Goal: Task Accomplishment & Management: Complete application form

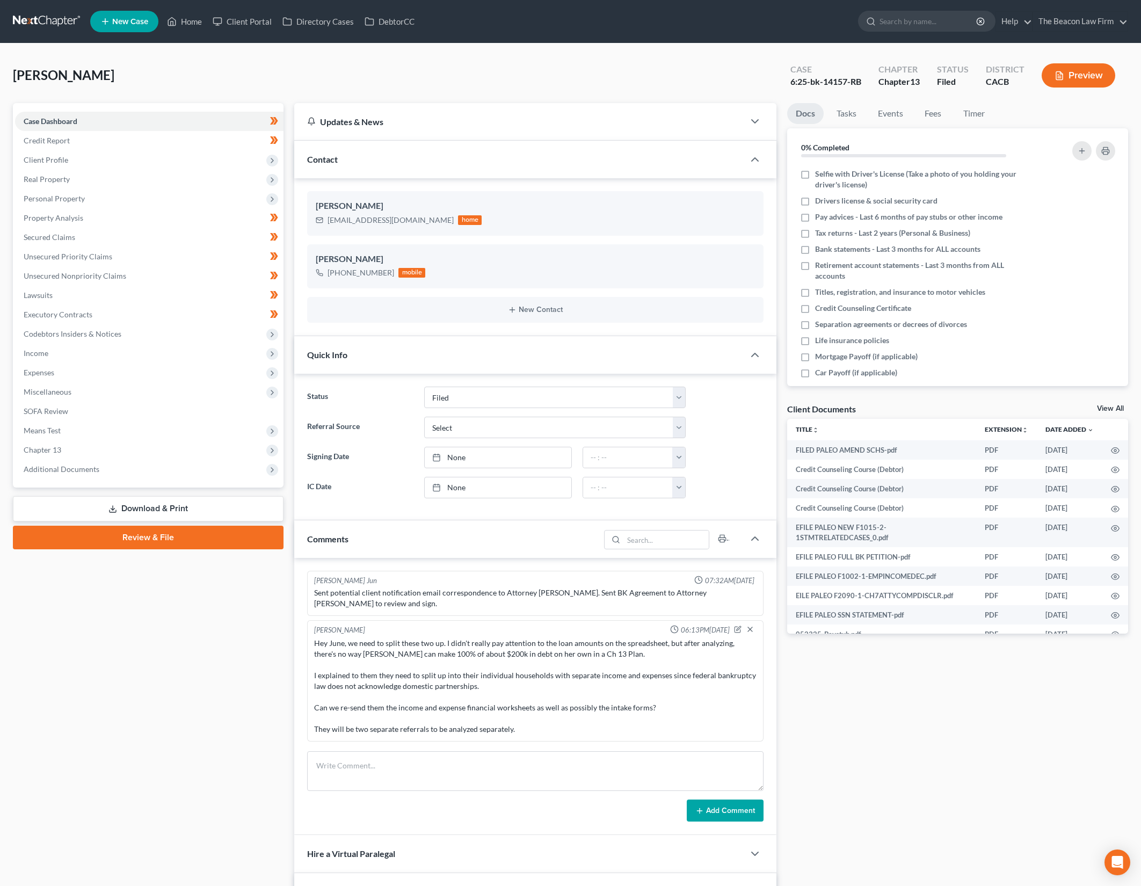
select select "2"
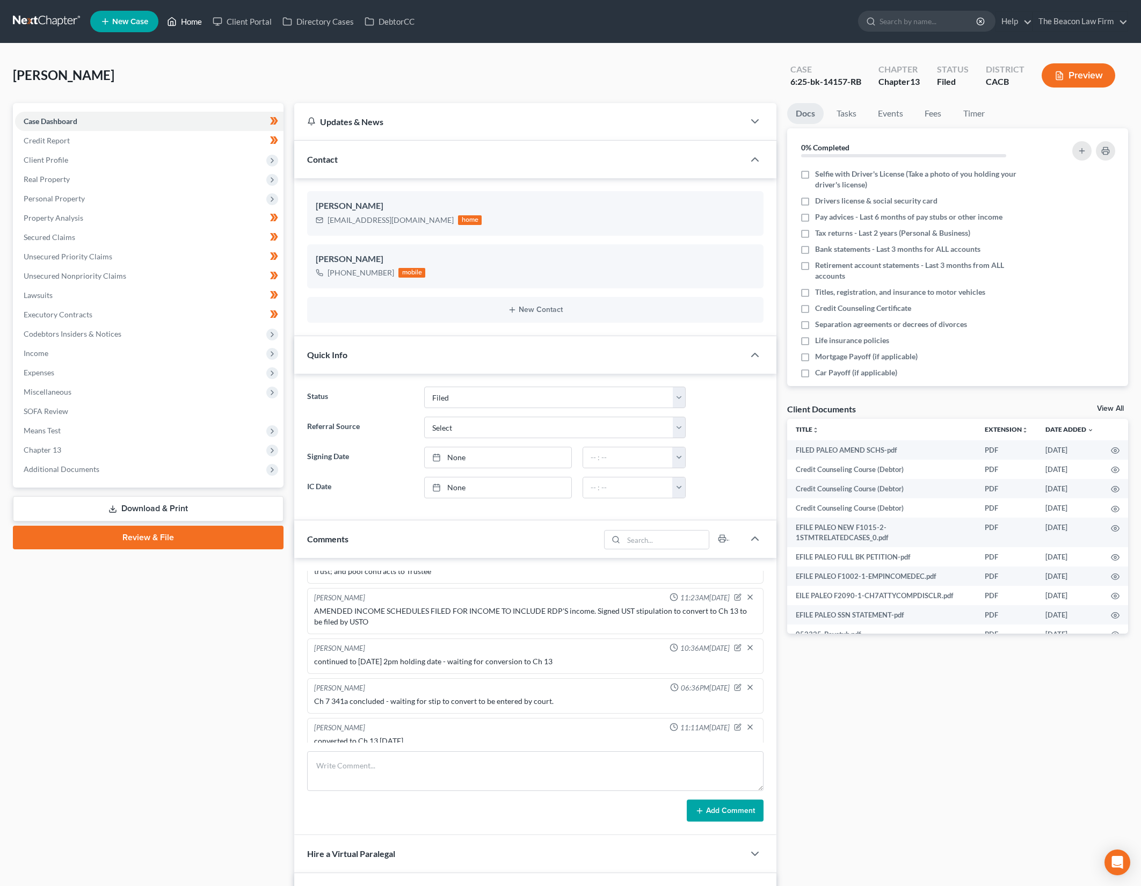
click at [178, 20] on link "Home" at bounding box center [185, 21] width 46 height 19
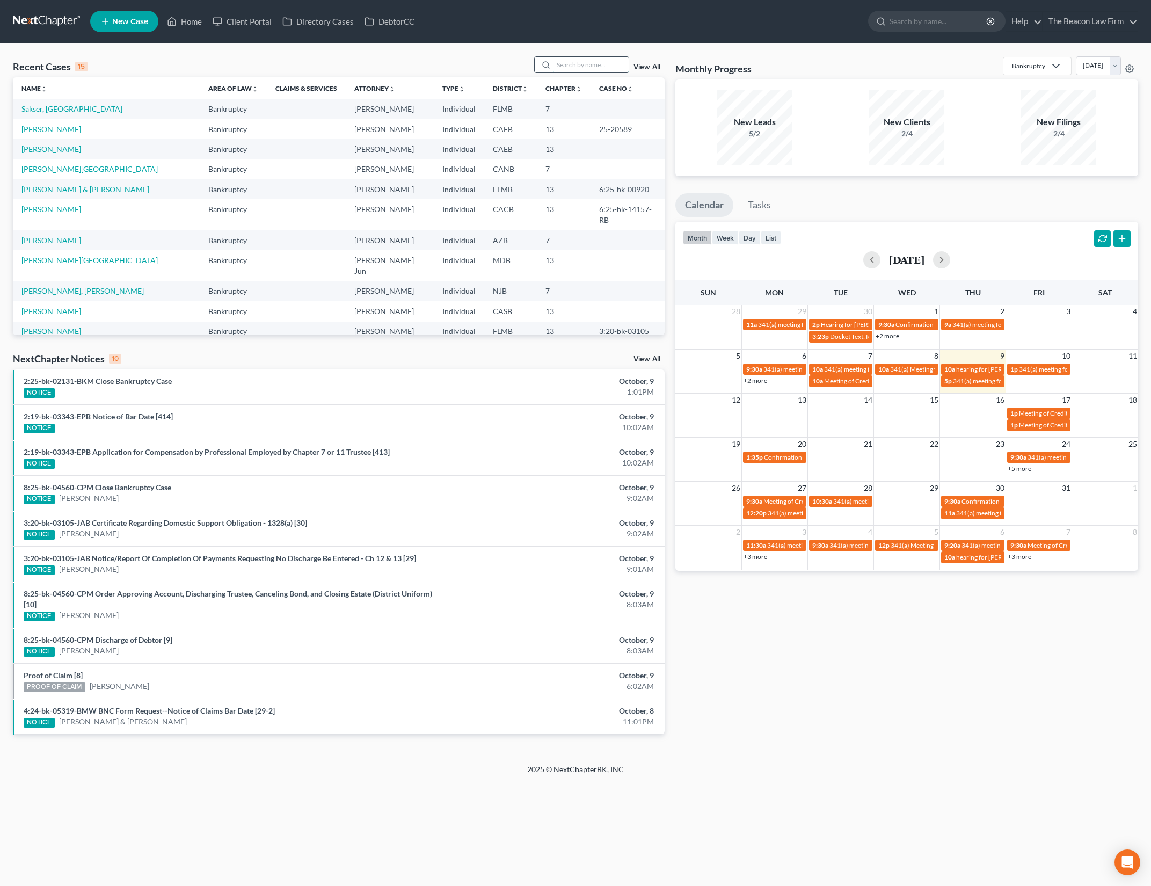
click at [606, 65] on input "search" at bounding box center [591, 65] width 75 height 16
type input "[PERSON_NAME]"
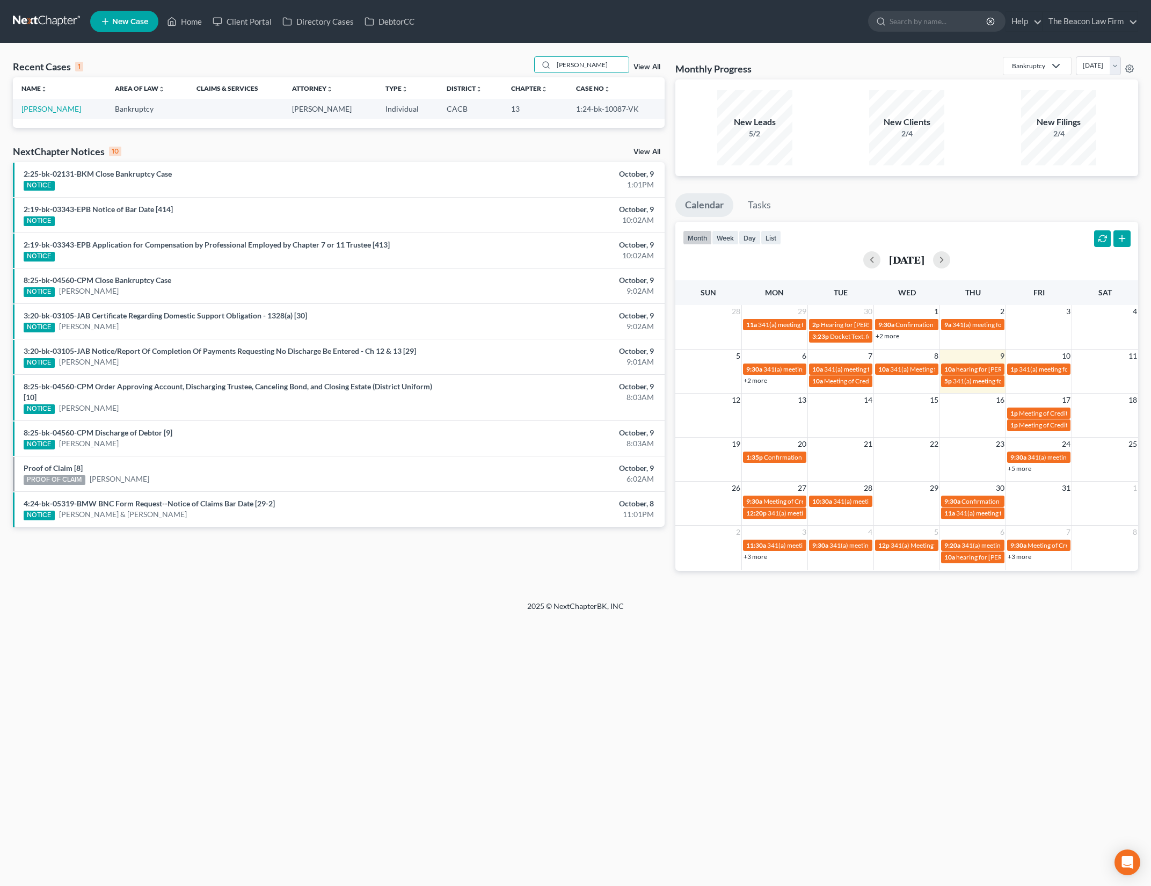
click at [25, 103] on td "[PERSON_NAME]" at bounding box center [59, 109] width 93 height 20
click at [47, 111] on link "[PERSON_NAME]" at bounding box center [51, 108] width 60 height 9
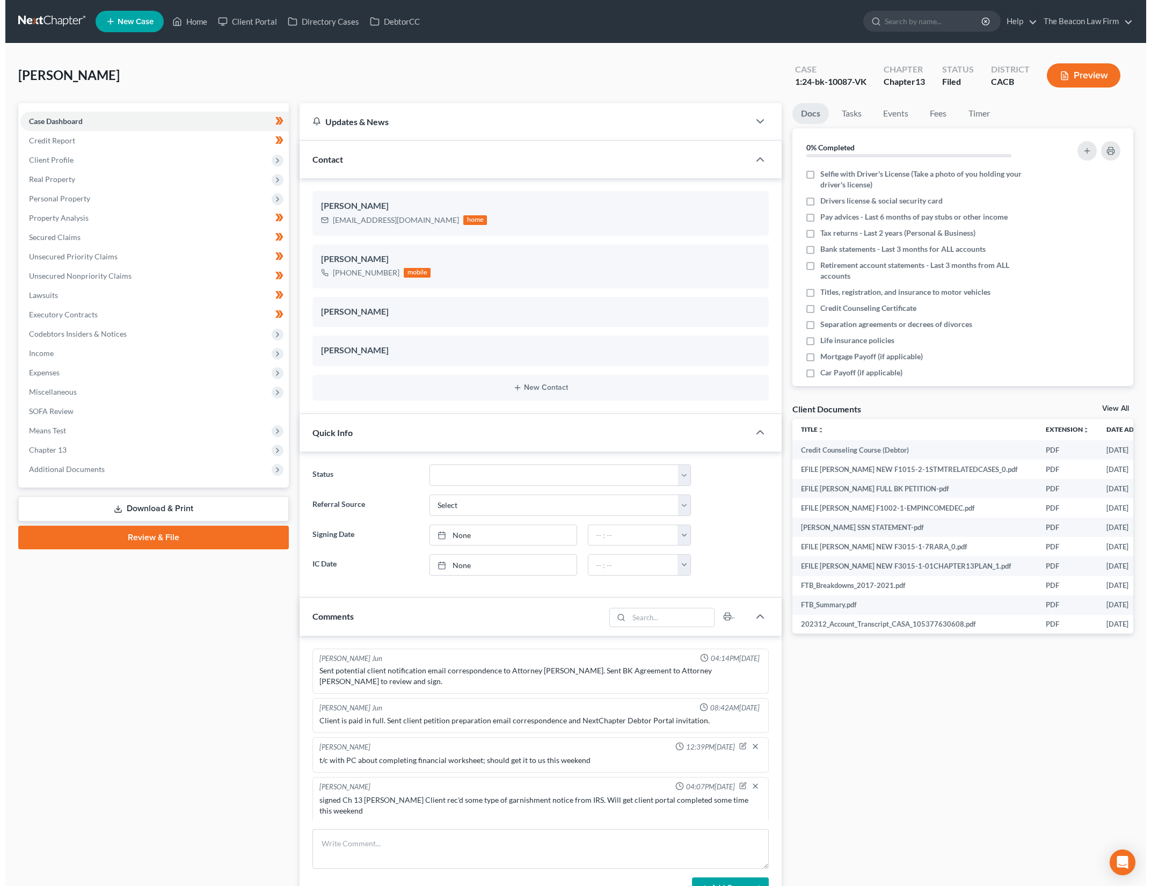
scroll to position [1350, 0]
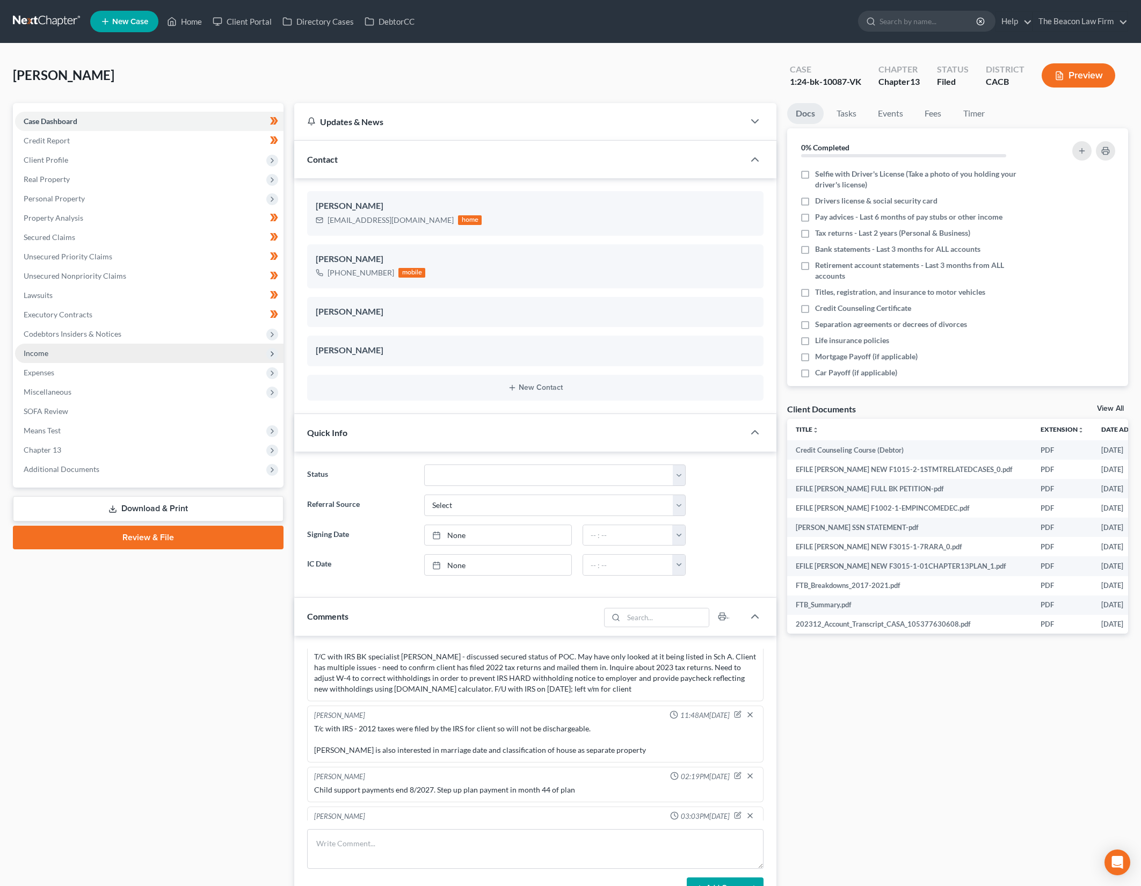
click at [63, 345] on span "Income" at bounding box center [149, 353] width 268 height 19
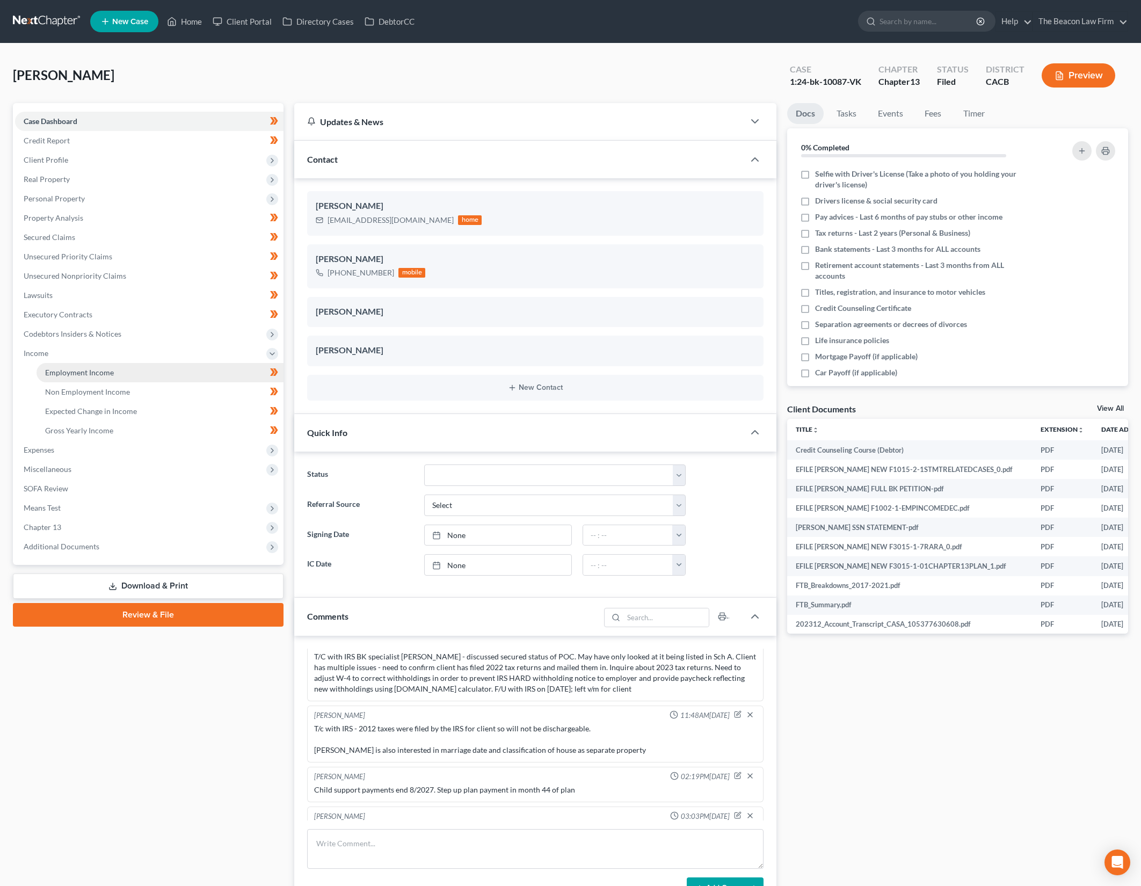
click at [229, 369] on link "Employment Income" at bounding box center [160, 372] width 247 height 19
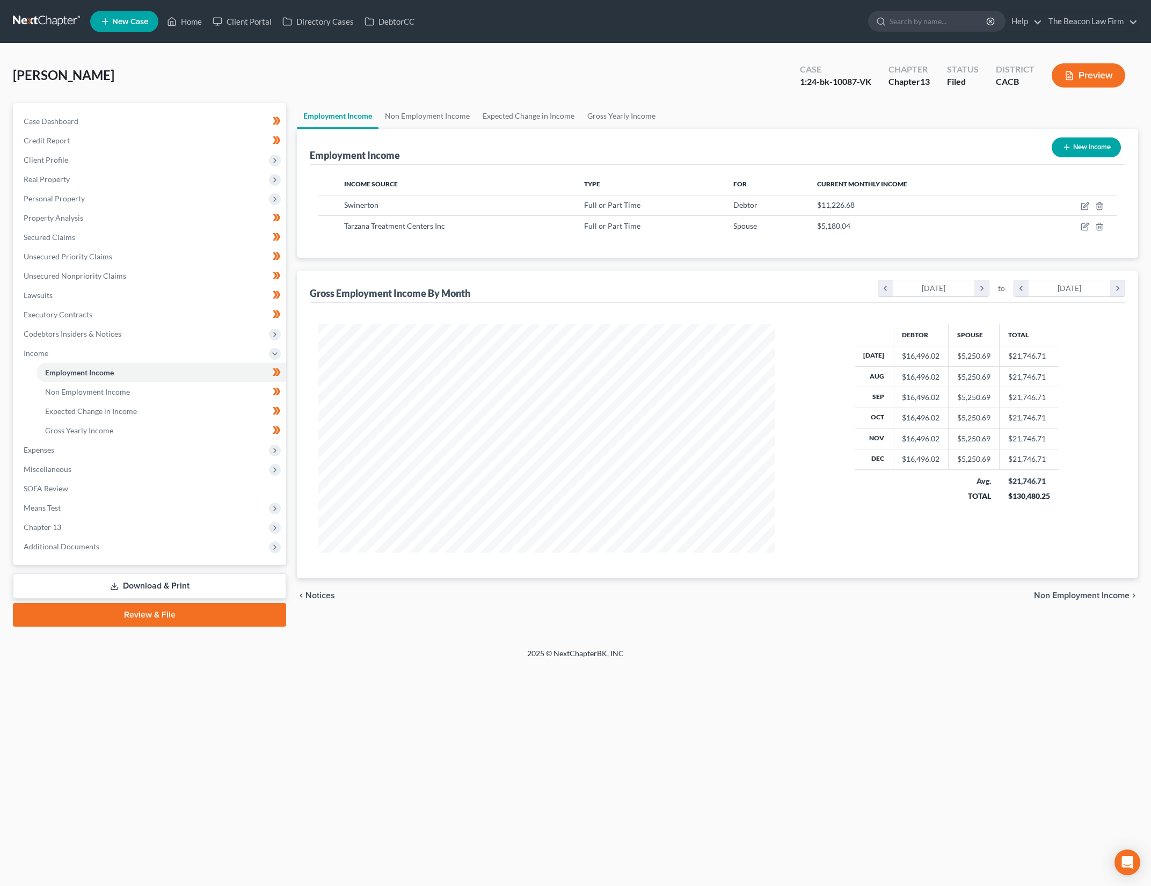
scroll to position [228, 478]
click at [1086, 206] on icon "button" at bounding box center [1085, 204] width 5 height 5
select select "0"
select select "4"
select select "1"
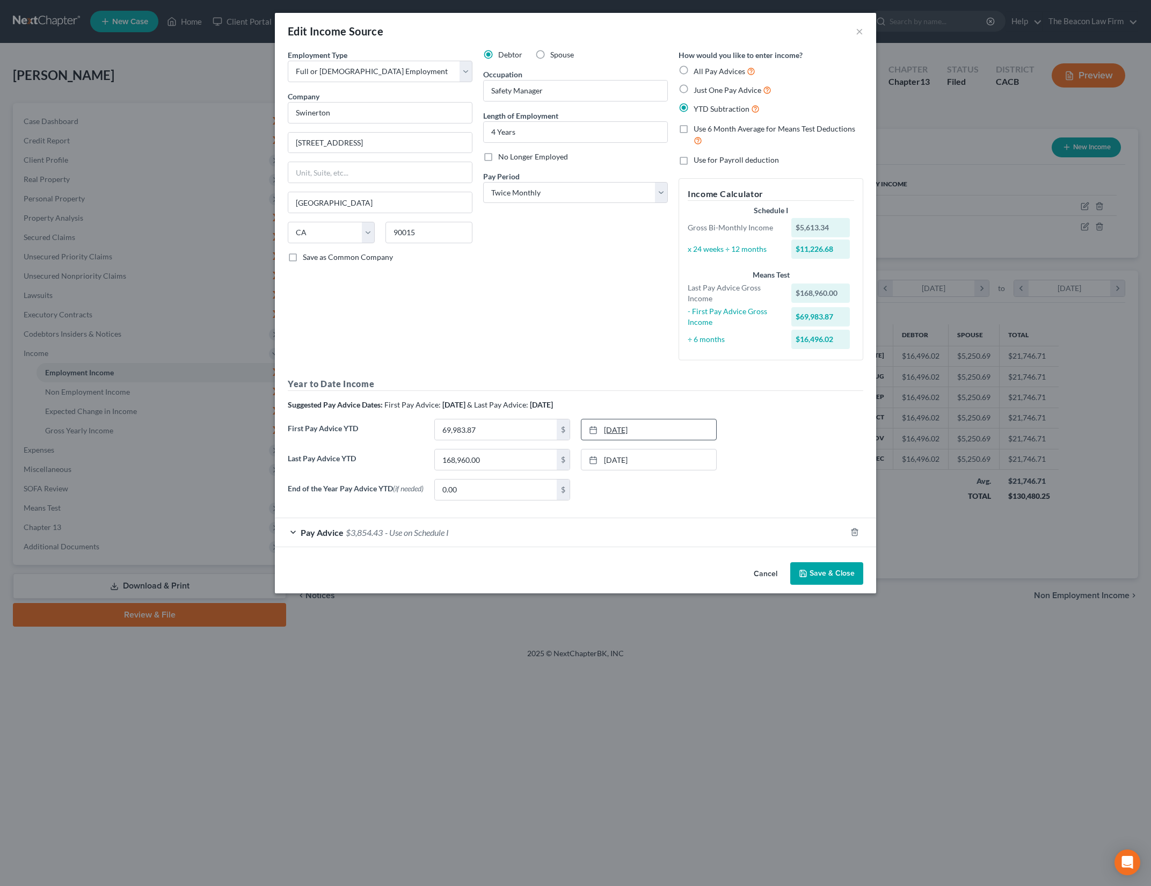
click at [652, 430] on link "[DATE]" at bounding box center [648, 429] width 135 height 20
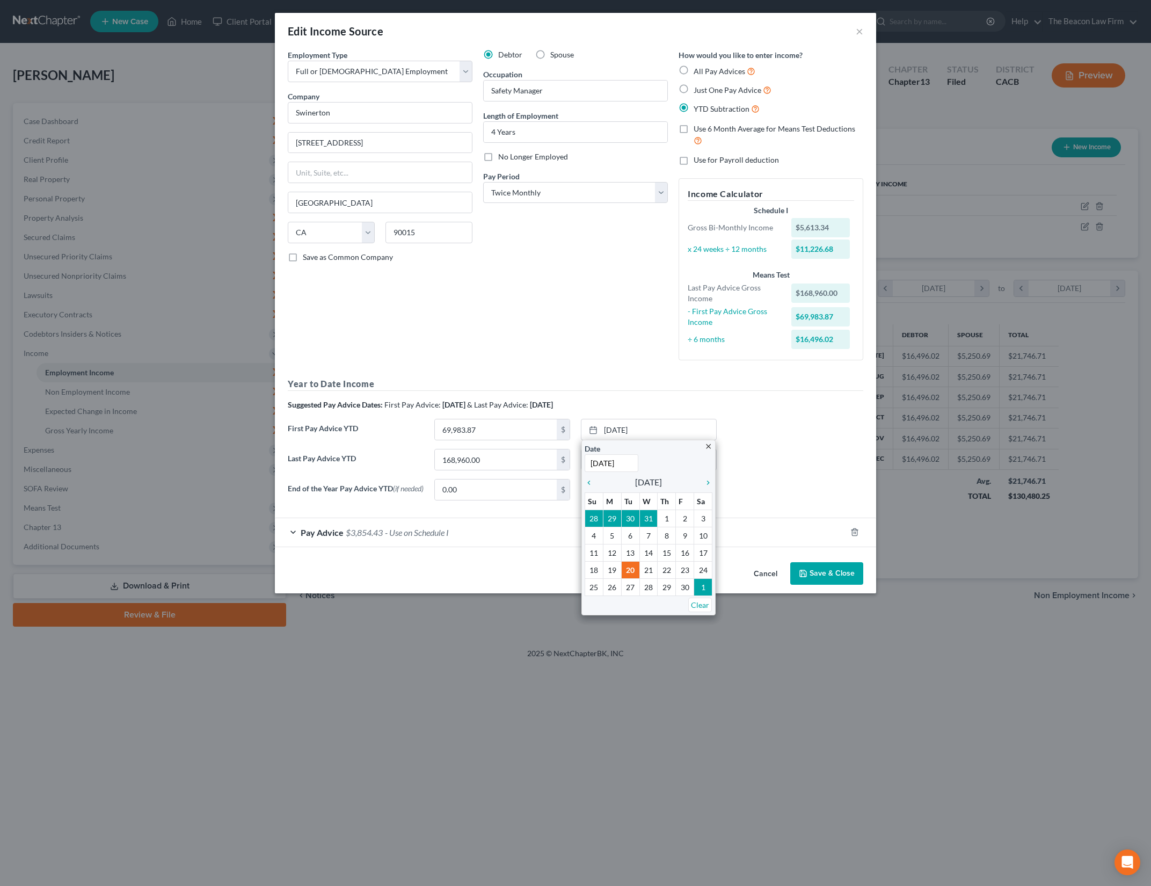
click at [798, 414] on div "Year to Date Income Suggested Pay Advice Dates: First Pay Advice: [DATE] & Last…" at bounding box center [576, 442] width 576 height 131
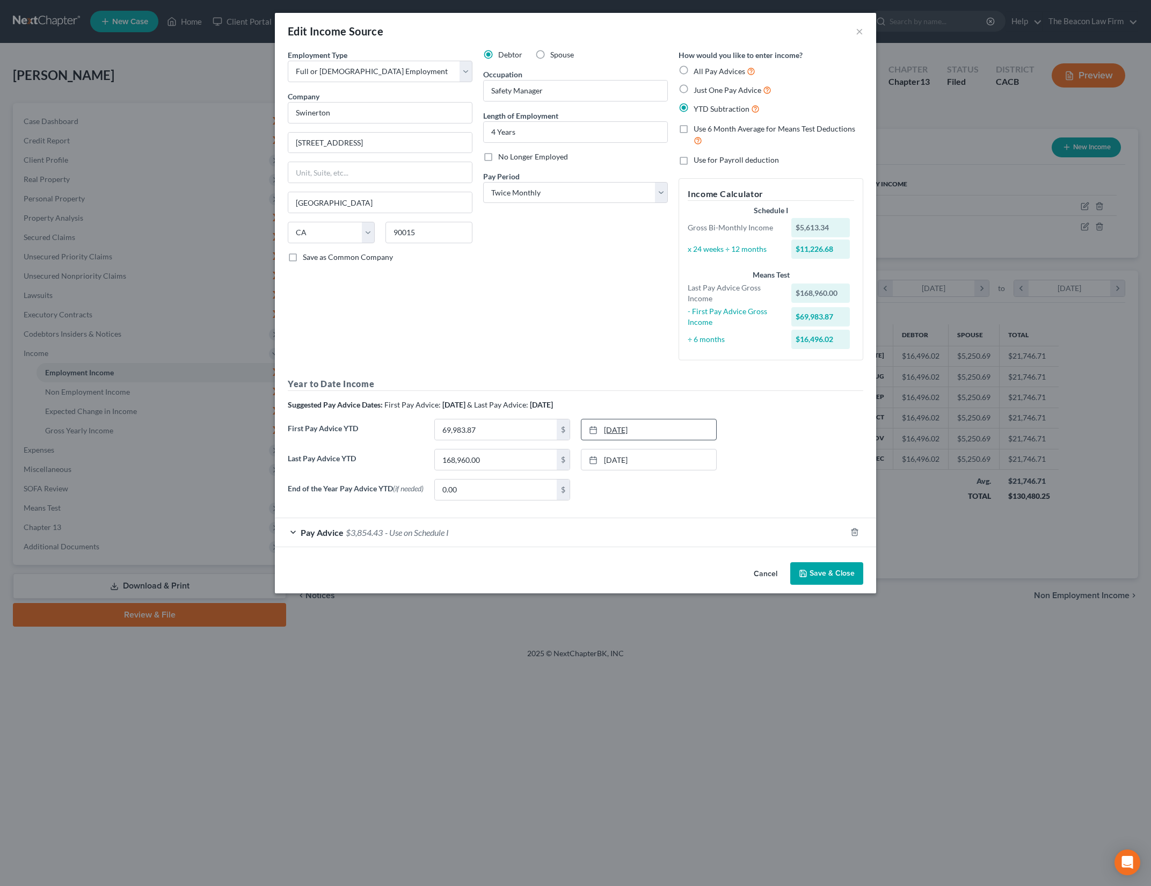
click at [638, 426] on link "[DATE]" at bounding box center [648, 429] width 135 height 20
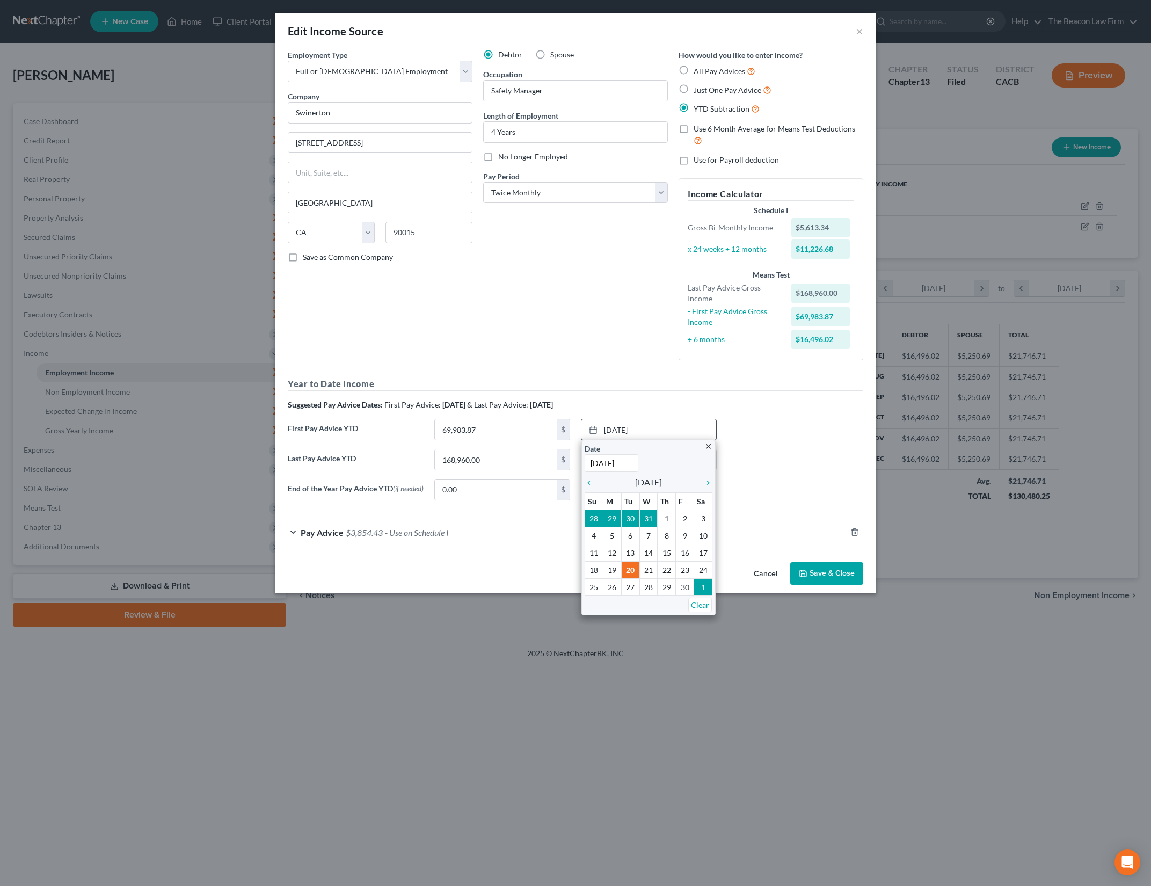
click at [623, 462] on input "[DATE]" at bounding box center [612, 463] width 54 height 18
type input "6"
type input "[DATE]"
click at [760, 424] on div "First Pay Advice YTD 69,983.87 $ [DATE] close Date [DATE] Time 12:00 AM chevron…" at bounding box center [575, 434] width 586 height 30
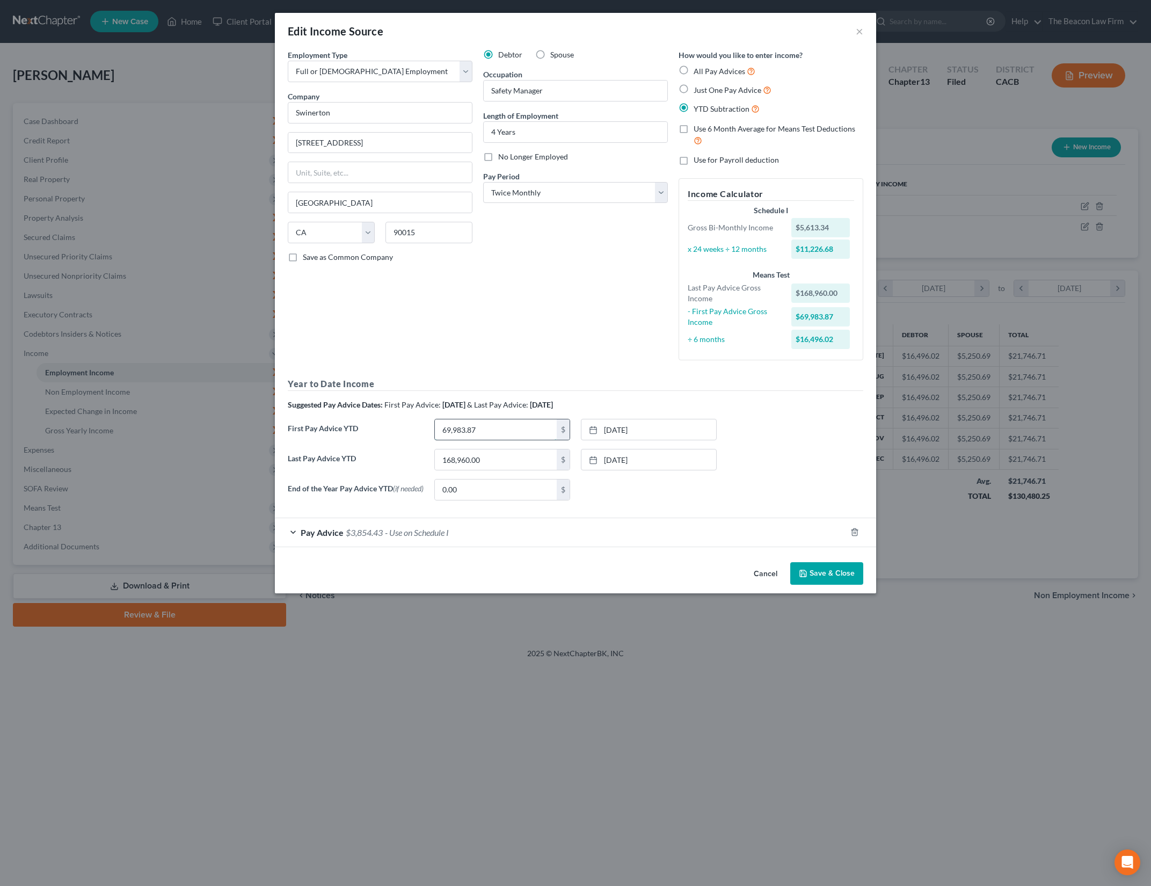
click at [513, 420] on input "69,983.87" at bounding box center [496, 429] width 122 height 20
type input "59,136"
click at [842, 436] on div "First Pay Advice YTD 59,136 $ [DATE] close Date [DATE] Time 12:00 AM chevron_le…" at bounding box center [575, 434] width 586 height 30
click at [406, 530] on span "- Use on Schedule I" at bounding box center [417, 532] width 64 height 10
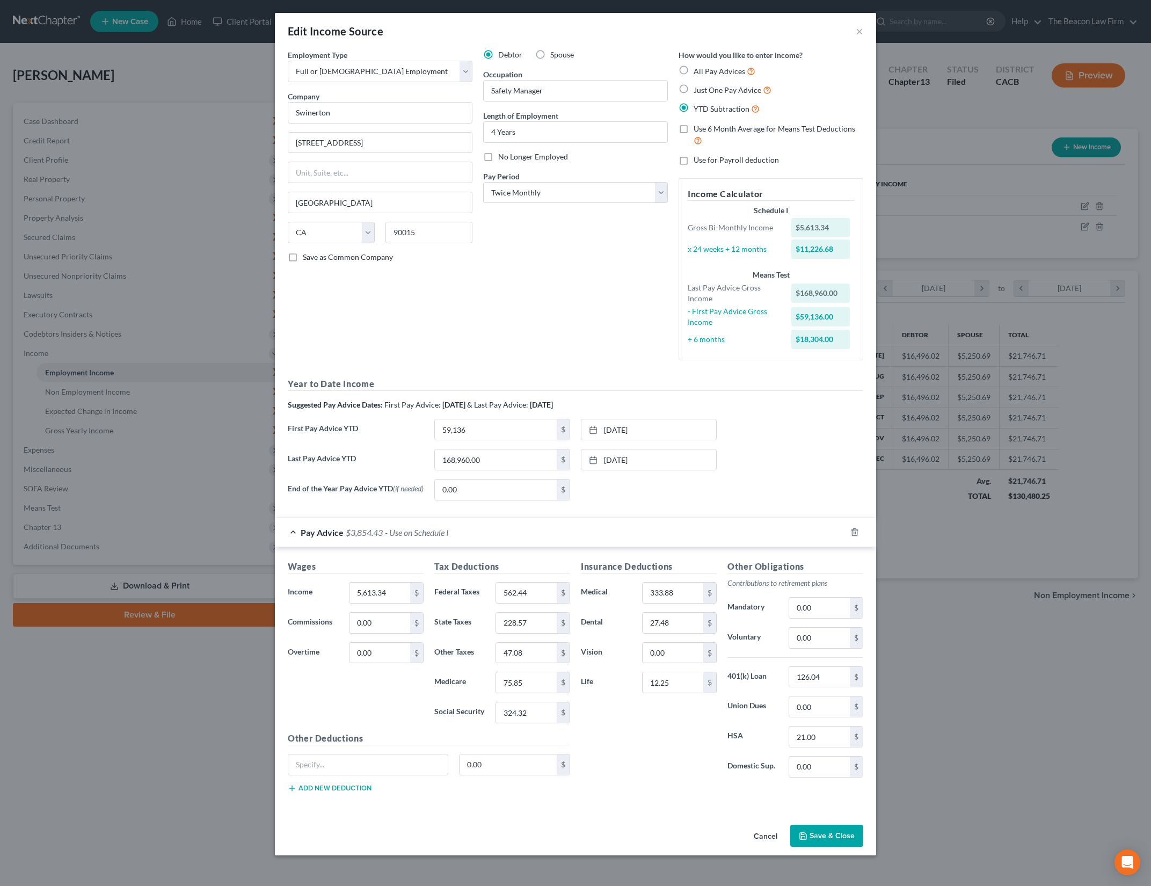
drag, startPoint x: 718, startPoint y: 32, endPoint x: 749, endPoint y: 40, distance: 32.2
click at [718, 31] on div "Edit Income Source ×" at bounding box center [575, 31] width 601 height 37
click at [360, 592] on input "5,613.34" at bounding box center [380, 593] width 61 height 20
type input "8,448"
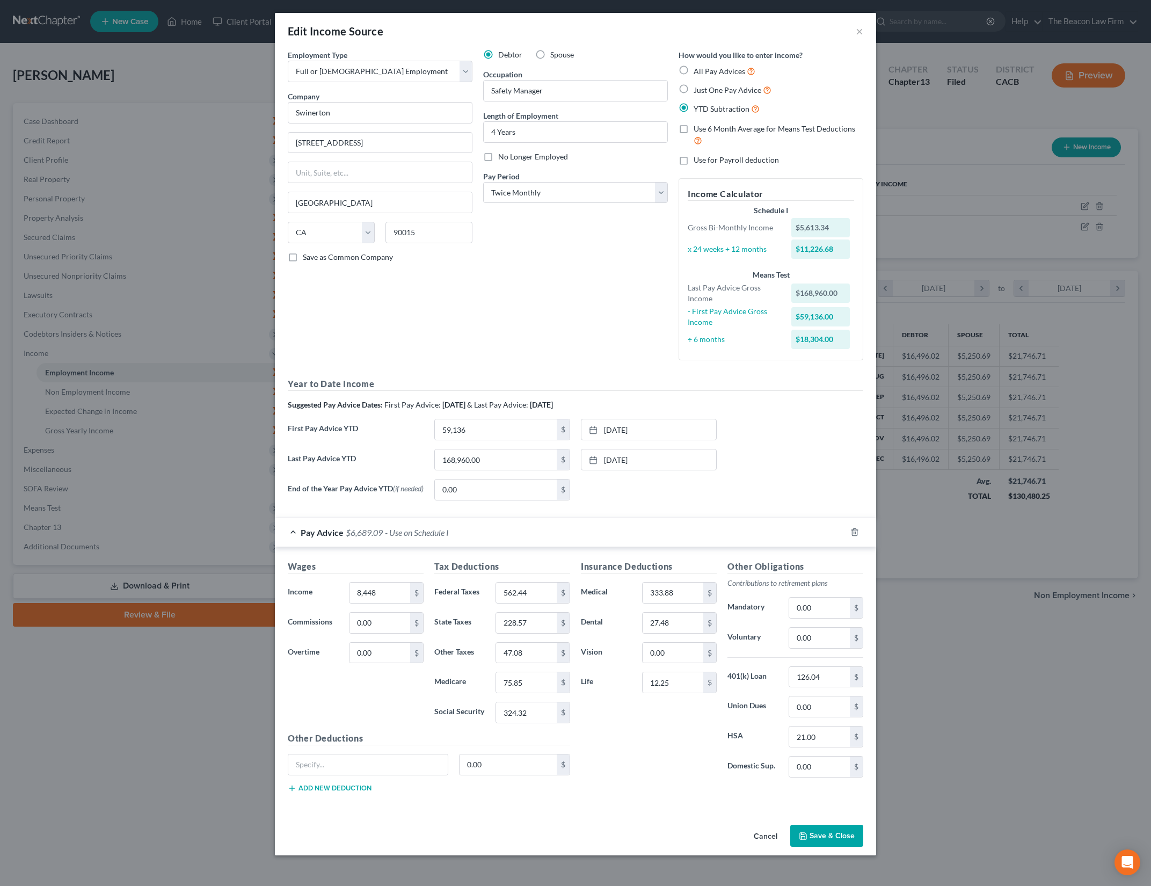
click at [829, 453] on div "Last Pay Advice YTD 168,960.00 $ [DATE] close Date [DATE] Time 12:00 AM chevron…" at bounding box center [575, 464] width 586 height 30
click at [676, 190] on div "How would you like to enter income? All Pay Advices Just One Pay Advice YTD Sub…" at bounding box center [770, 208] width 195 height 319
click at [666, 194] on select "Select Monthly Twice Monthly Every Other Week Weekly" at bounding box center [575, 192] width 185 height 21
select select "2"
click at [483, 182] on select "Select Monthly Twice Monthly Every Other Week Weekly" at bounding box center [575, 192] width 185 height 21
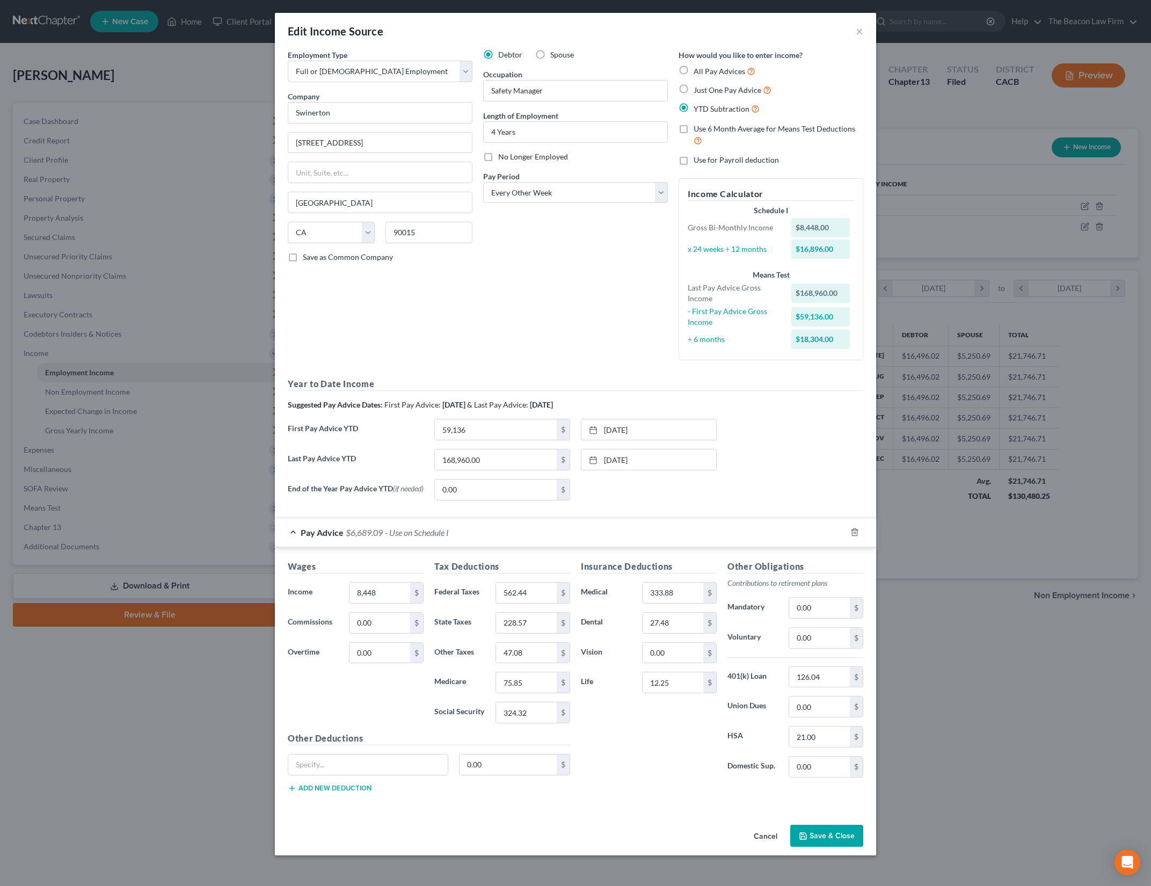
click at [624, 316] on div "Debtor Spouse Occupation Safety Manager Length of Employment 4 Years No Longer …" at bounding box center [575, 208] width 195 height 319
click at [633, 305] on div "Debtor Spouse Occupation Safety Manager Length of Employment 4 Years No Longer …" at bounding box center [575, 210] width 195 height 322
drag, startPoint x: 763, startPoint y: 468, endPoint x: 1038, endPoint y: 372, distance: 290.7
click at [763, 468] on div "Last Pay Advice YTD 168,960.00 $ [DATE] close Date [DATE] Time 12:00 AM chevron…" at bounding box center [575, 466] width 586 height 30
click at [523, 596] on input "562.44" at bounding box center [526, 595] width 61 height 20
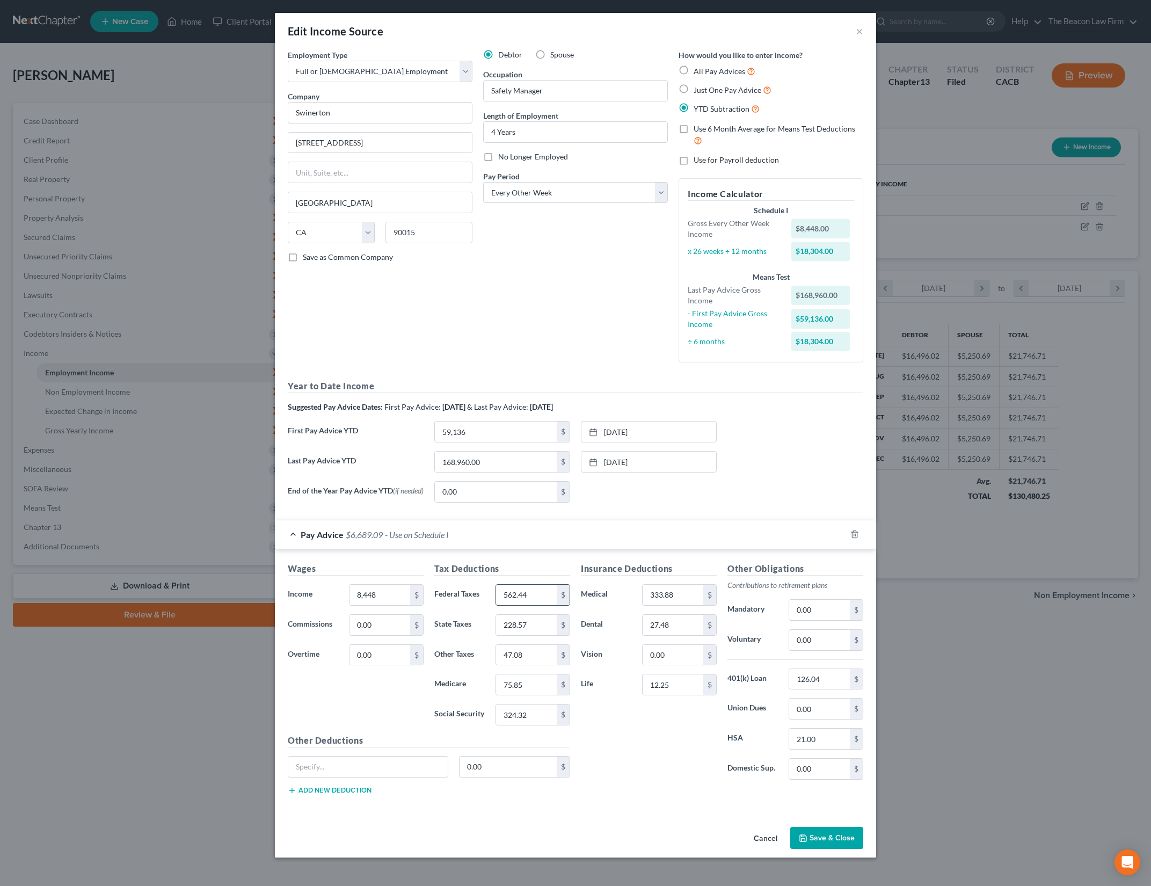
click at [523, 596] on input "562.44" at bounding box center [526, 595] width 61 height 20
click at [532, 625] on input "228.57" at bounding box center [526, 625] width 61 height 20
click at [543, 580] on div "Tax Deductions Federal Taxes 562.44 $ State Taxes 228.57 $ Other Taxes 47.08 $ …" at bounding box center [502, 648] width 147 height 172
click at [541, 586] on input "562.44" at bounding box center [526, 595] width 61 height 20
type input "3,064.15"
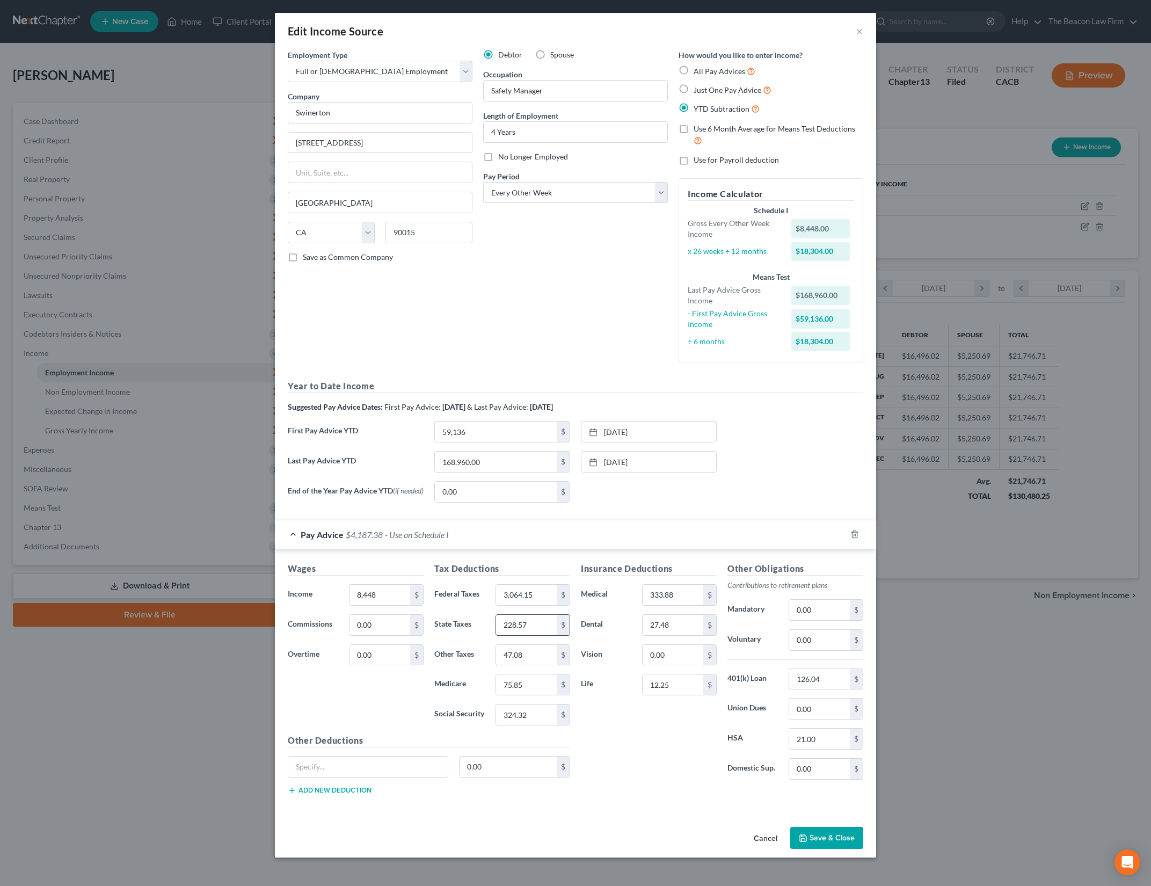
click at [527, 624] on input "228.57" at bounding box center [526, 625] width 61 height 20
type input "651.28"
click at [537, 690] on input "75.85" at bounding box center [526, 684] width 61 height 20
click at [540, 662] on input "47.08" at bounding box center [526, 655] width 61 height 20
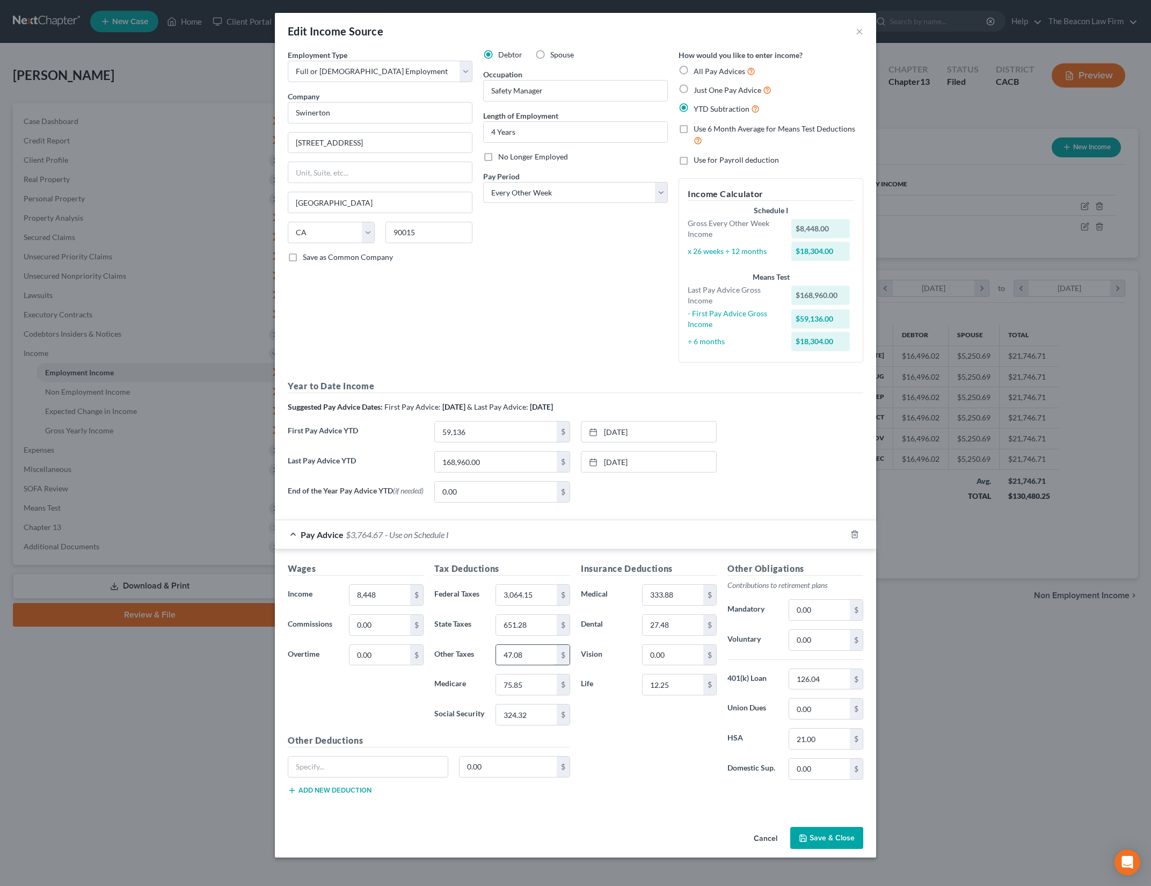
click at [540, 662] on input "47.08" at bounding box center [526, 655] width 61 height 20
type input "72.09"
click at [539, 686] on input "75.85" at bounding box center [526, 684] width 61 height 20
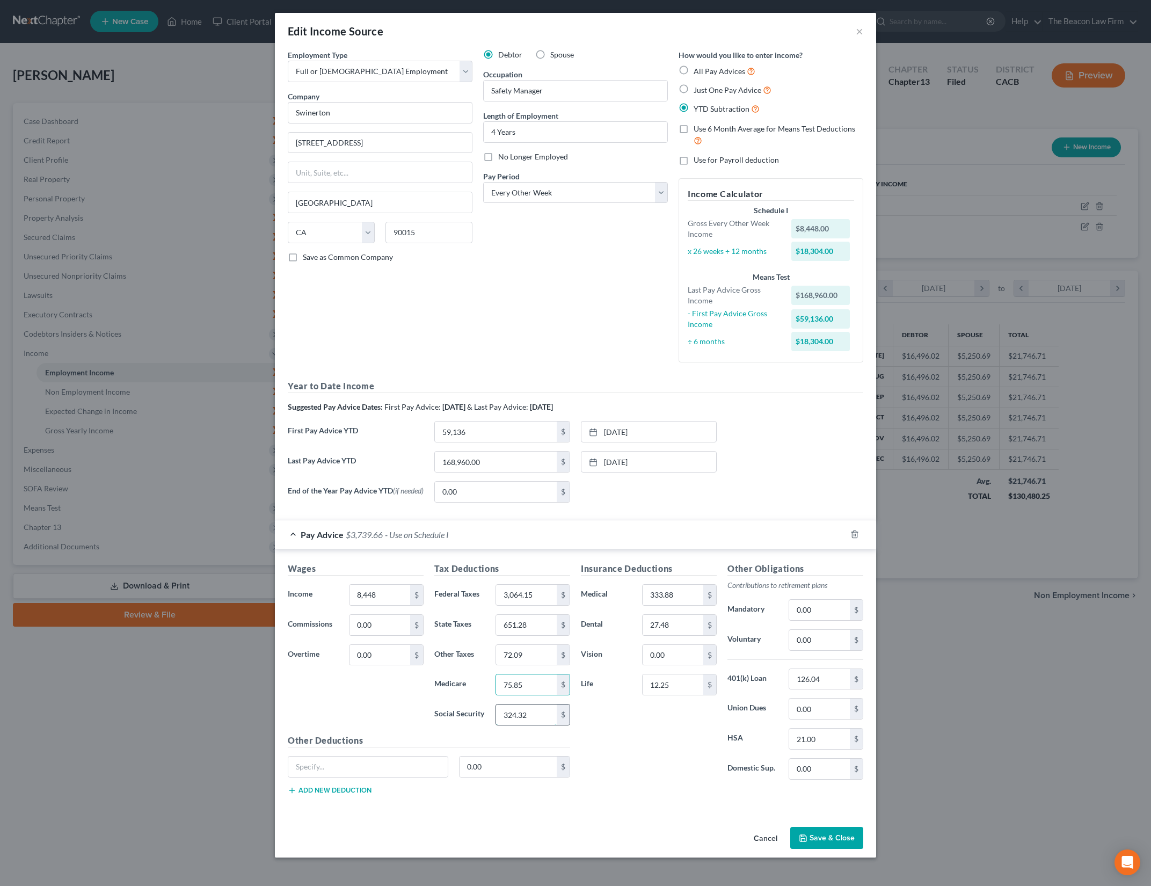
click at [540, 707] on input "324.32" at bounding box center [526, 714] width 61 height 20
type input "116.4"
click at [539, 693] on input "75.85" at bounding box center [526, 684] width 61 height 20
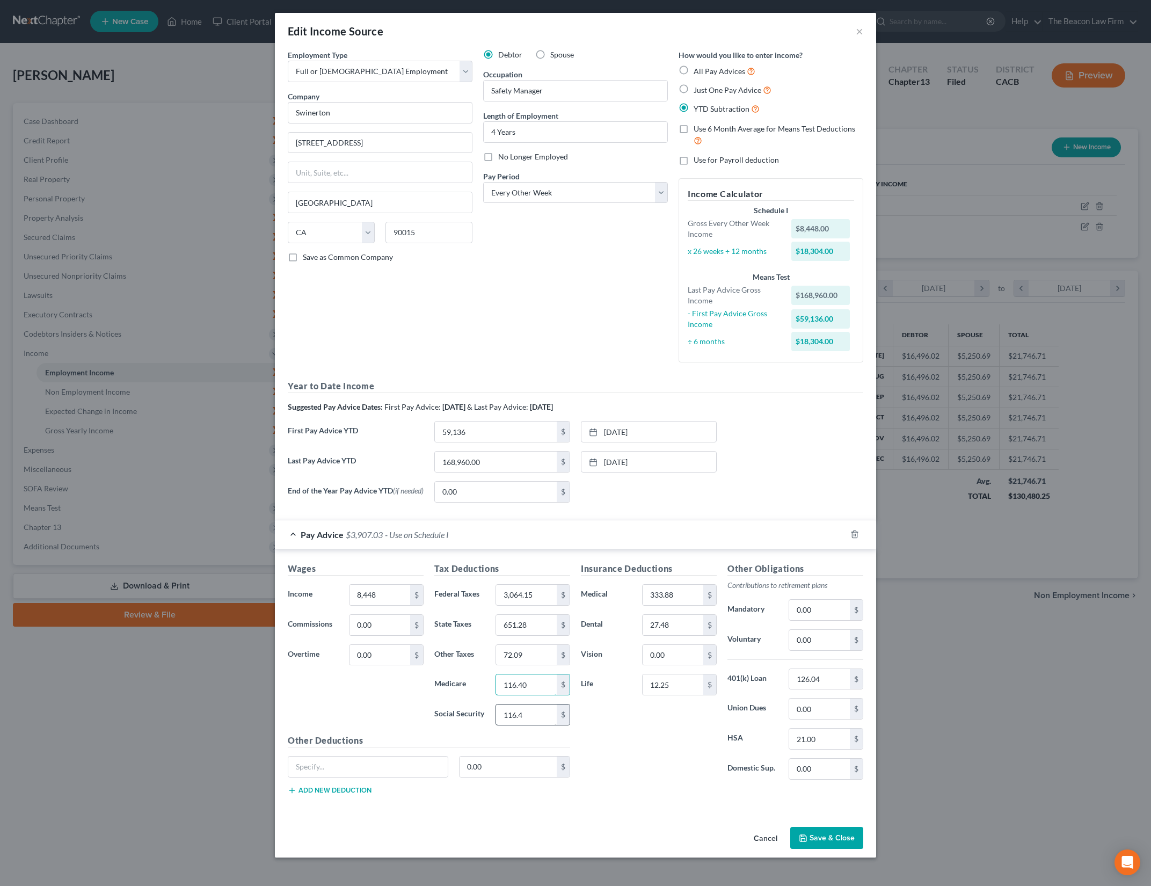
type input "116.40"
click at [515, 717] on input "116.4" at bounding box center [526, 714] width 61 height 20
type input "497.70"
click at [692, 598] on input "333.88" at bounding box center [673, 595] width 61 height 20
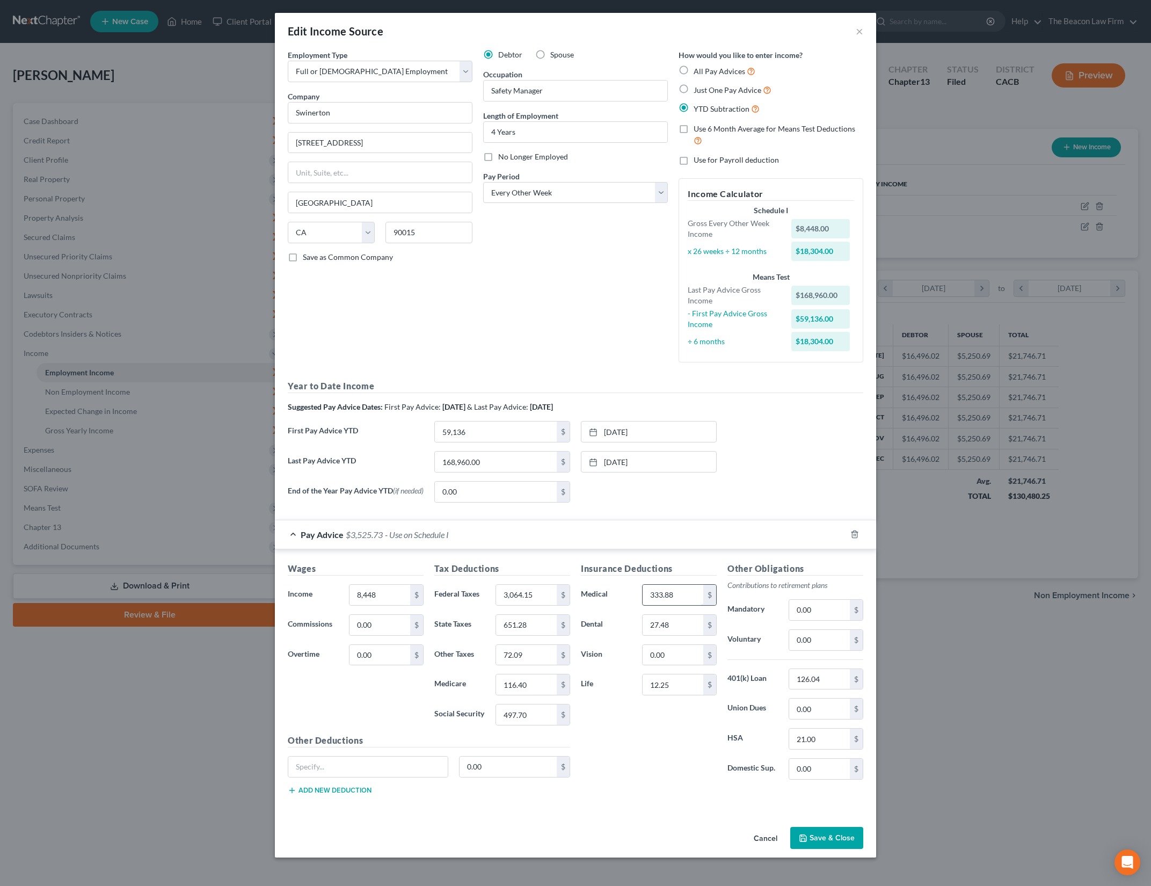
click at [692, 598] on input "333.88" at bounding box center [673, 595] width 61 height 20
type input "349.99"
click at [682, 629] on input "27.48" at bounding box center [673, 625] width 61 height 20
type input "42.47"
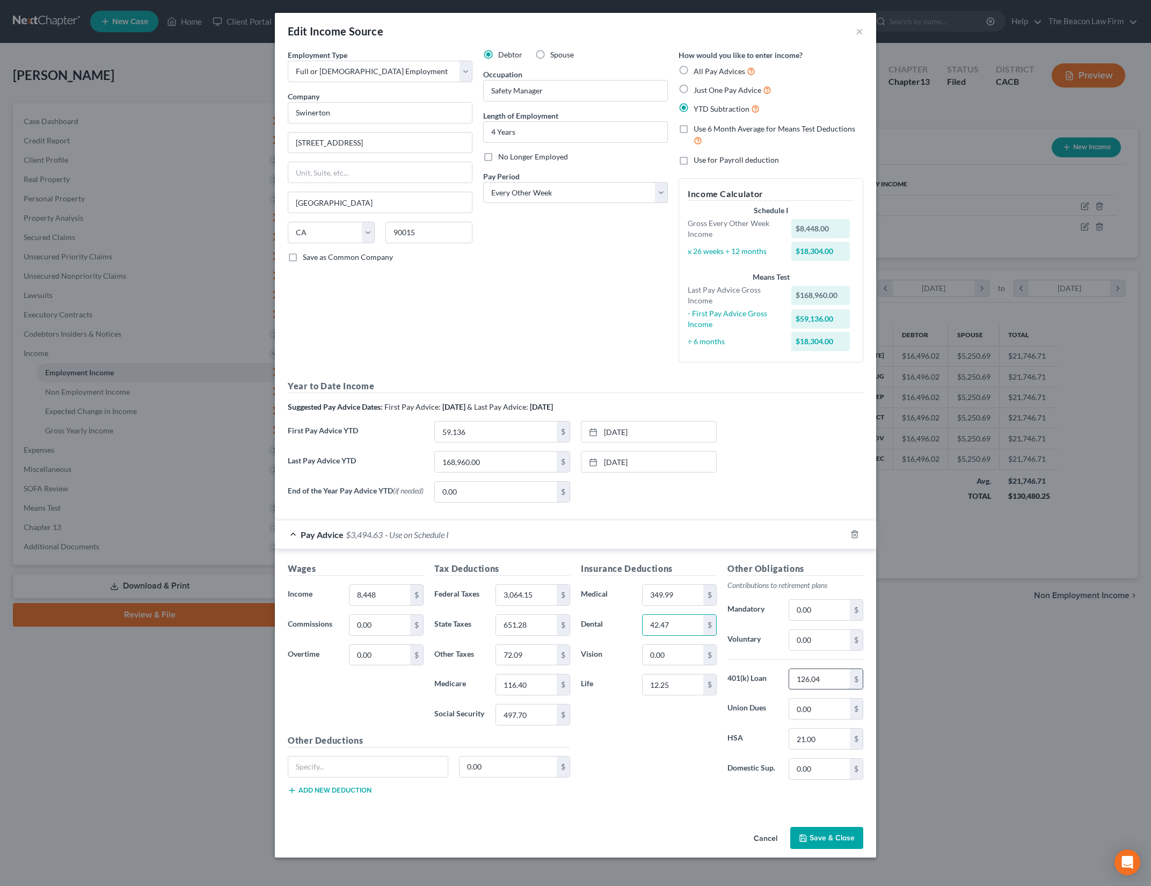
click at [829, 679] on input "126.04" at bounding box center [819, 679] width 61 height 20
type input "0"
drag, startPoint x: 761, startPoint y: 737, endPoint x: 798, endPoint y: 738, distance: 37.6
click at [760, 737] on label "HSA" at bounding box center [752, 738] width 61 height 21
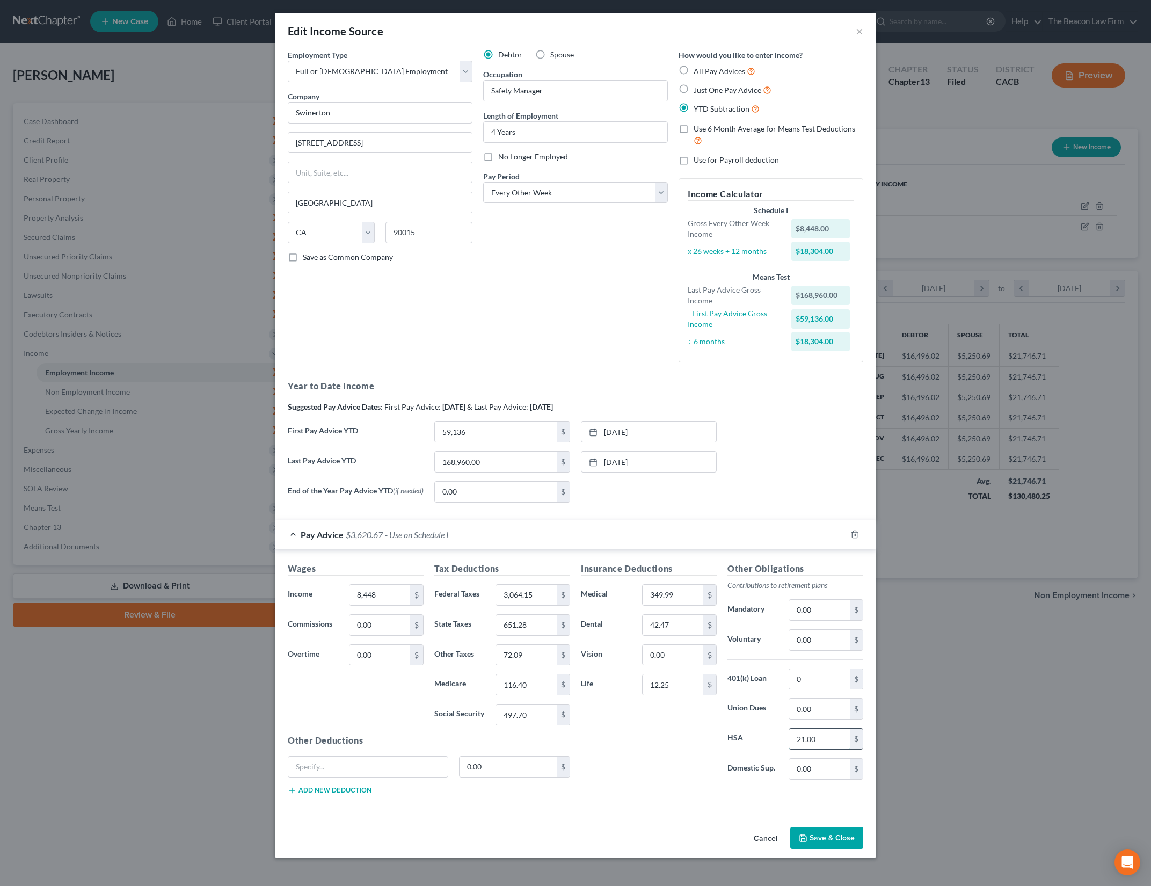
click at [806, 739] on input "21.00" at bounding box center [819, 739] width 61 height 20
type input "46.15"
click at [411, 775] on input "text" at bounding box center [367, 766] width 159 height 20
type input "AD&D"
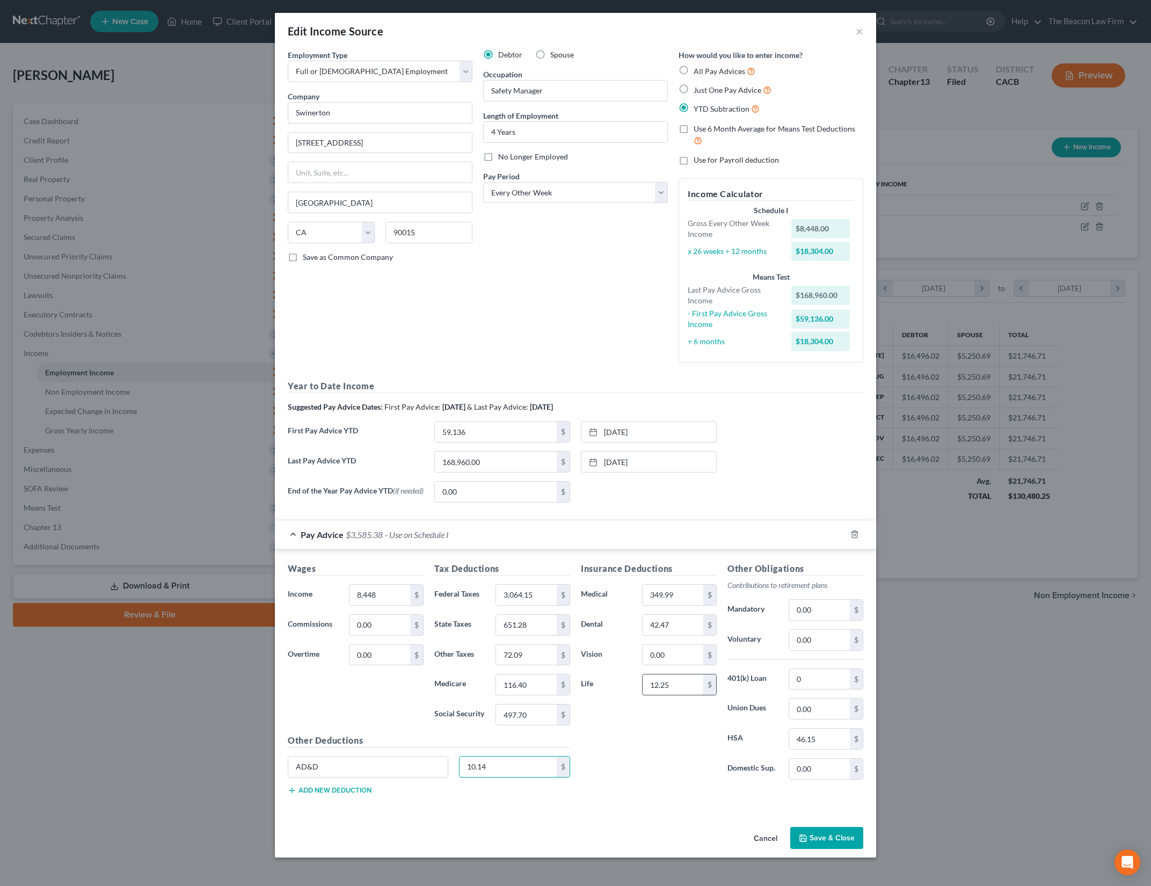
type input "10.14"
click at [669, 680] on input "12.25" at bounding box center [673, 684] width 61 height 20
type input "31.70"
click at [669, 771] on div "Insurance Deductions Medical 349.99 $ Dental 42.47 $ Vision 0.00 $ Life 31.70 $" at bounding box center [649, 675] width 147 height 226
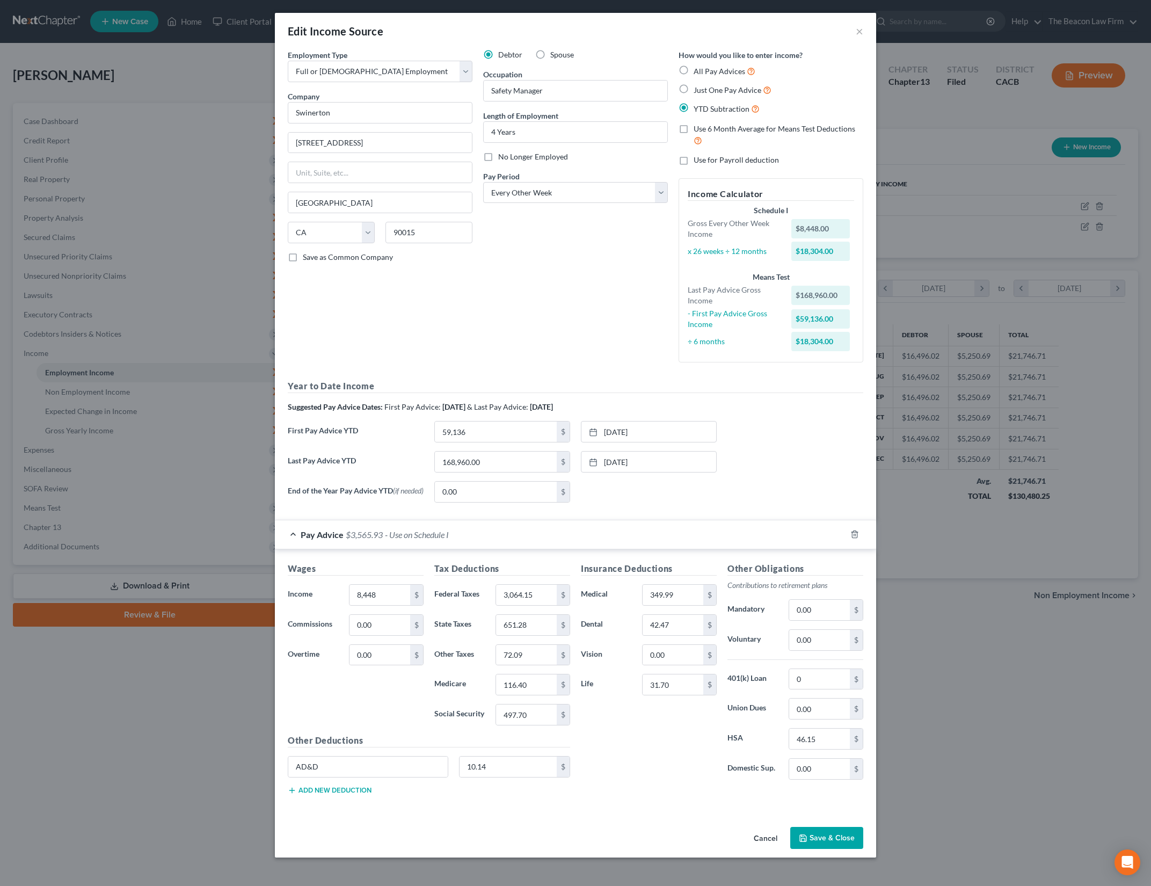
click at [358, 792] on button "Add new deduction" at bounding box center [330, 790] width 84 height 9
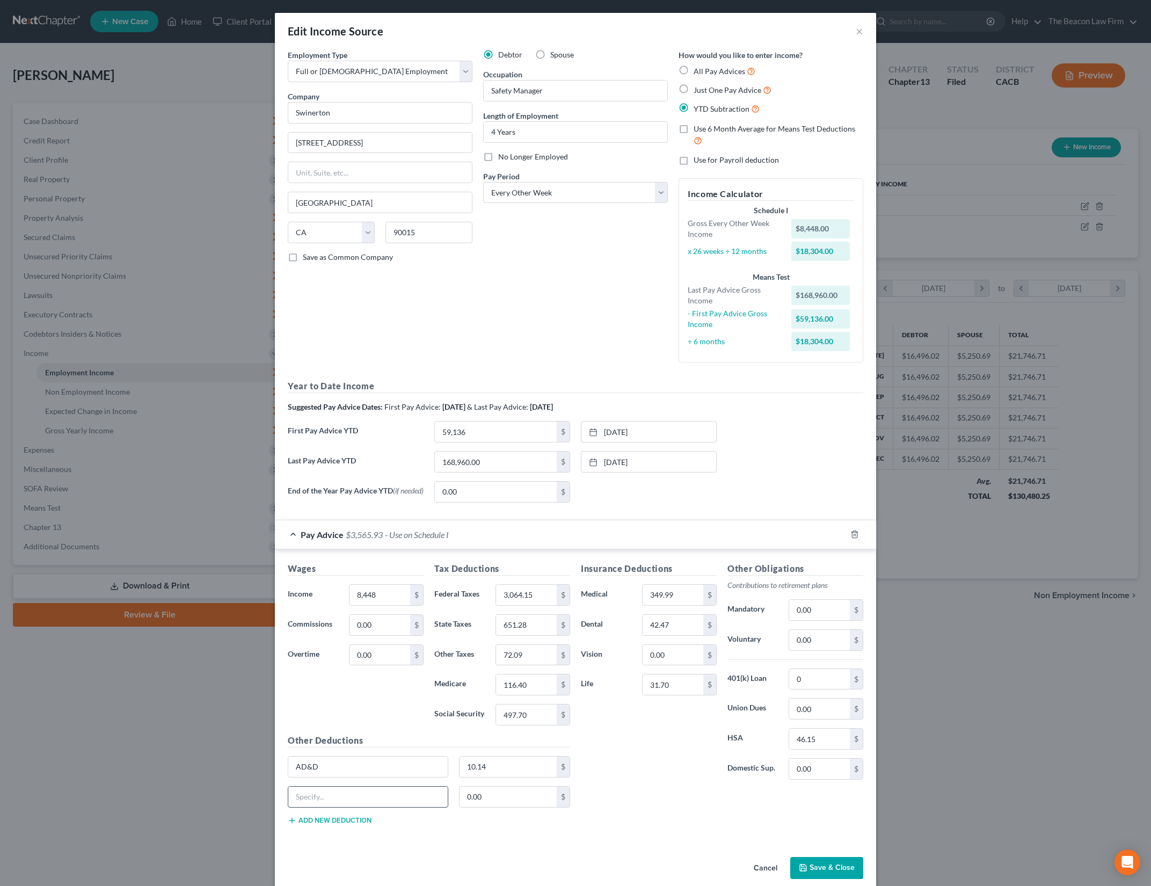
click at [375, 793] on input "text" at bounding box center [367, 797] width 159 height 20
type input "Long Term Disability"
type input "34.05"
click at [353, 820] on button "Add new deduction" at bounding box center [330, 820] width 84 height 9
click at [407, 821] on input "text" at bounding box center [367, 827] width 159 height 20
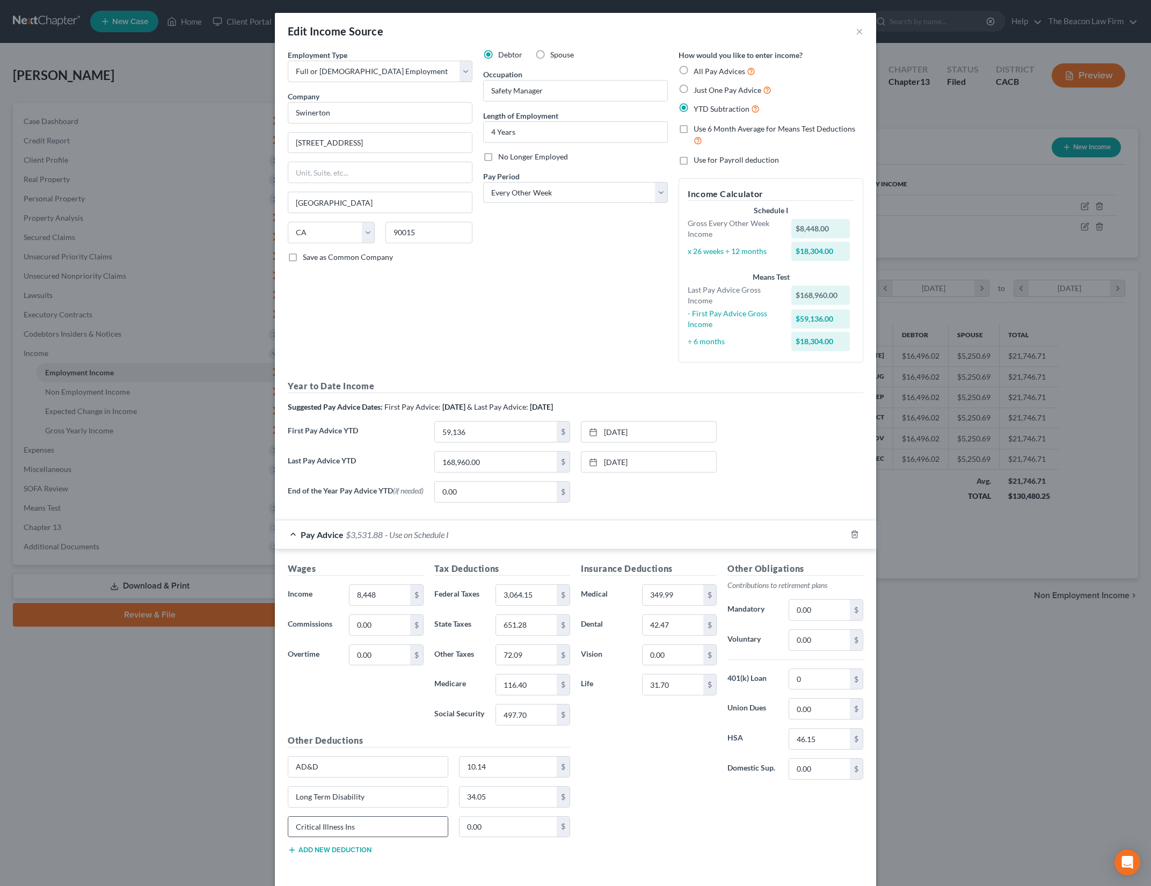
type input "Critical Illness Ins"
type input "7.59"
click at [637, 760] on div "Insurance Deductions Medical 349.99 $ Dental 42.47 $ Vision 0.00 $ Life 31.70 $" at bounding box center [649, 675] width 147 height 226
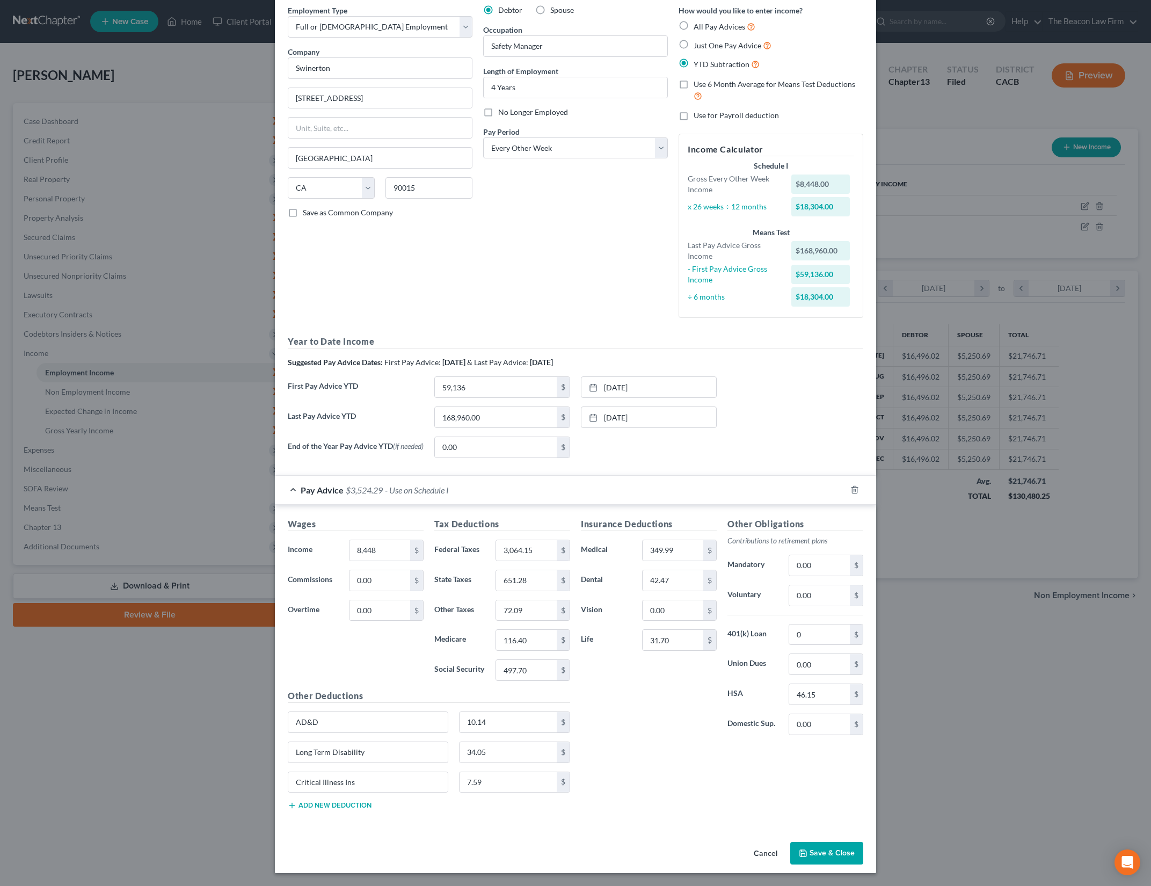
click at [347, 805] on button "Add new deduction" at bounding box center [330, 805] width 84 height 9
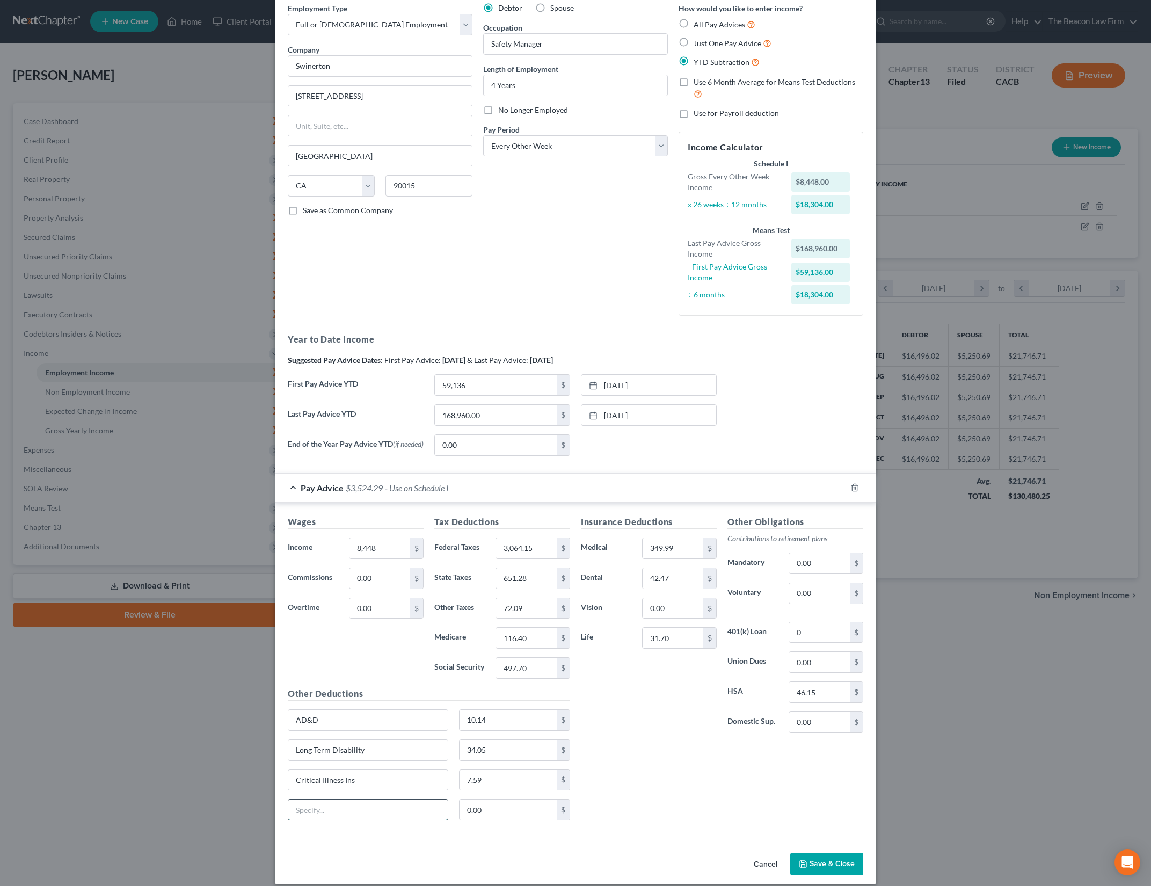
click at [383, 803] on input "text" at bounding box center [367, 809] width 159 height 20
type input "Legal Plan"
type input "7.59"
click at [478, 783] on input "7.59" at bounding box center [509, 780] width 98 height 20
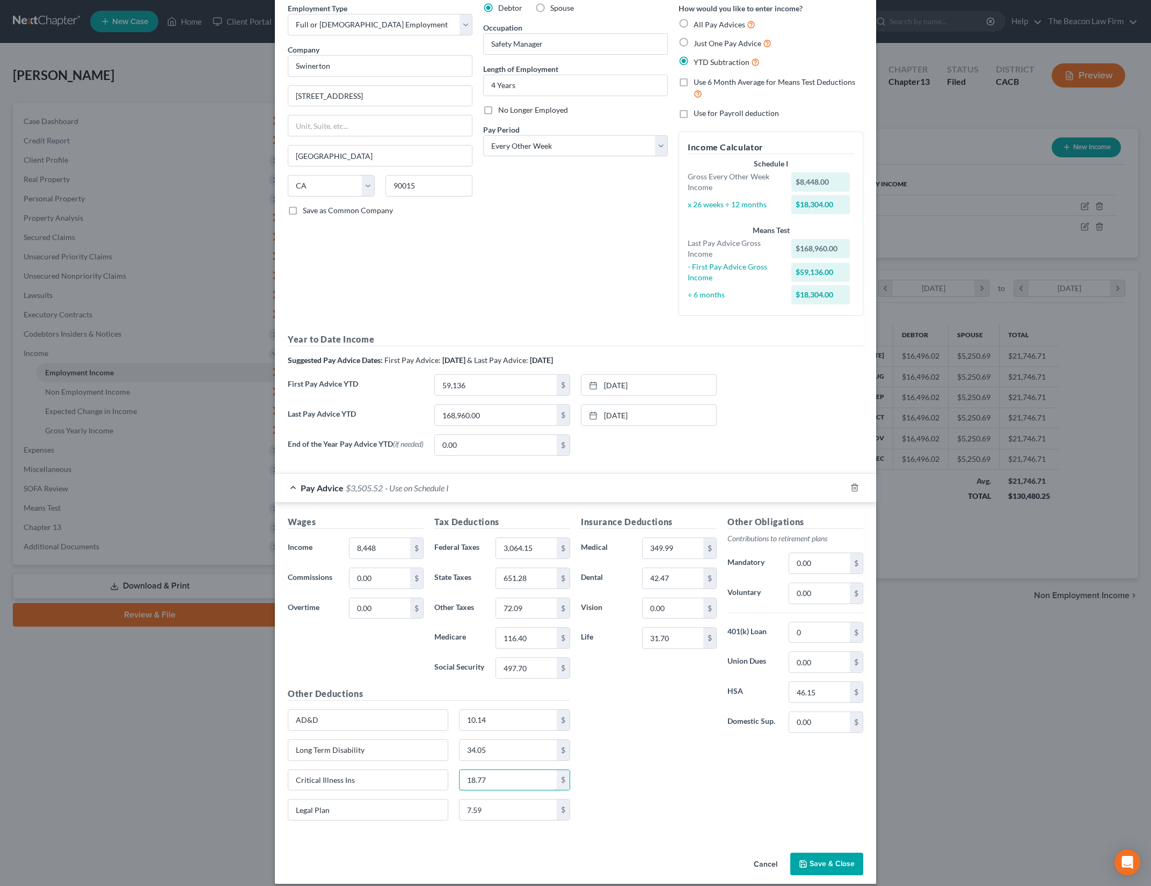
type input "18.77"
click at [653, 752] on div "Insurance Deductions Medical 349.99 $ Dental 42.47 $ Vision 0.00 $ Life 31.70 $…" at bounding box center [722, 672] width 293 height 314
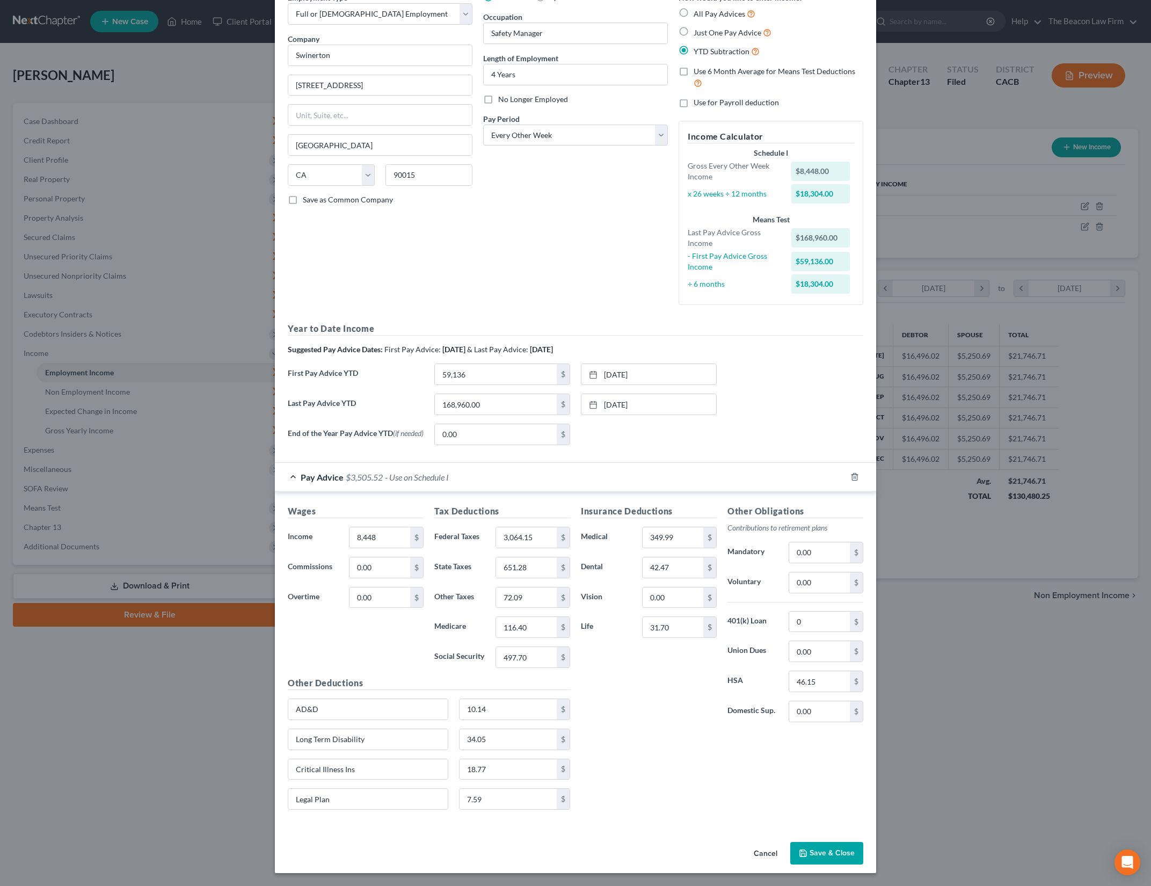
scroll to position [60, 0]
click at [838, 850] on button "Save & Close" at bounding box center [826, 853] width 73 height 23
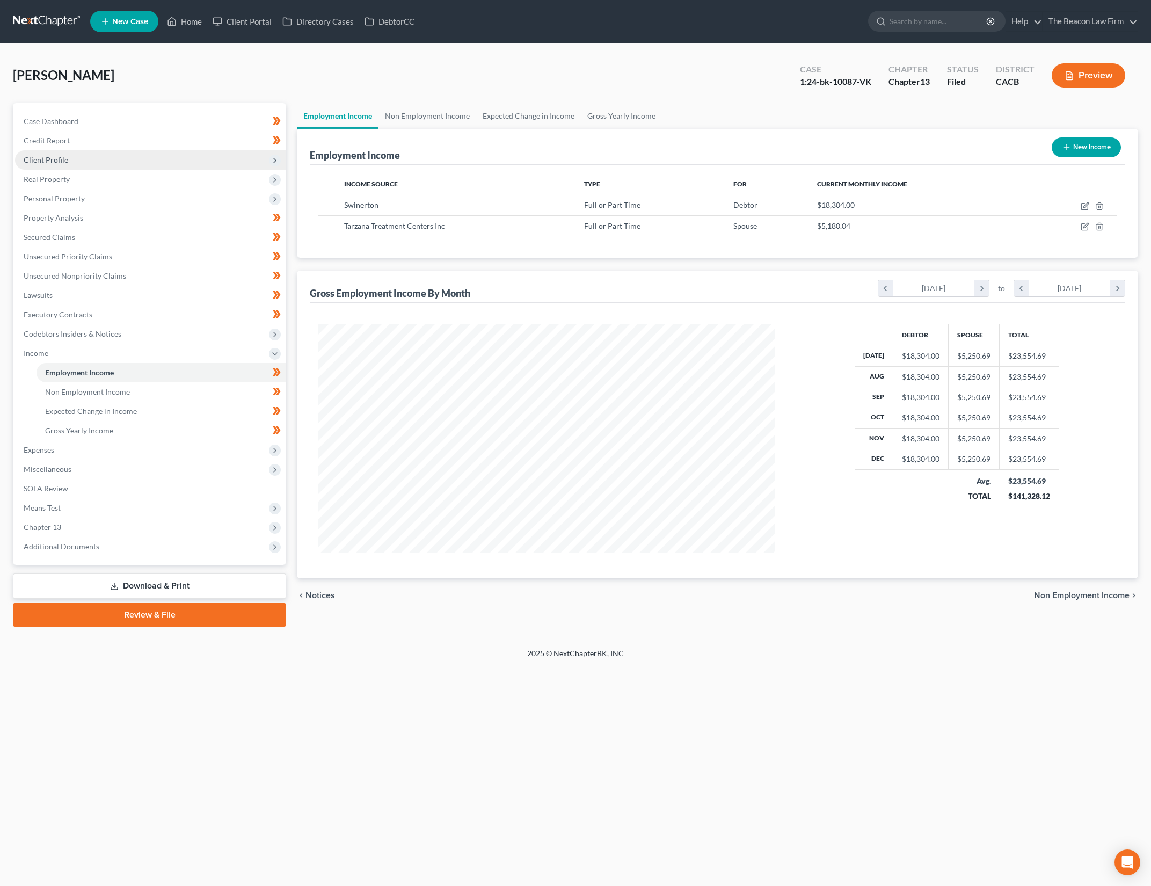
scroll to position [228, 478]
click at [158, 166] on span "Client Profile" at bounding box center [150, 159] width 271 height 19
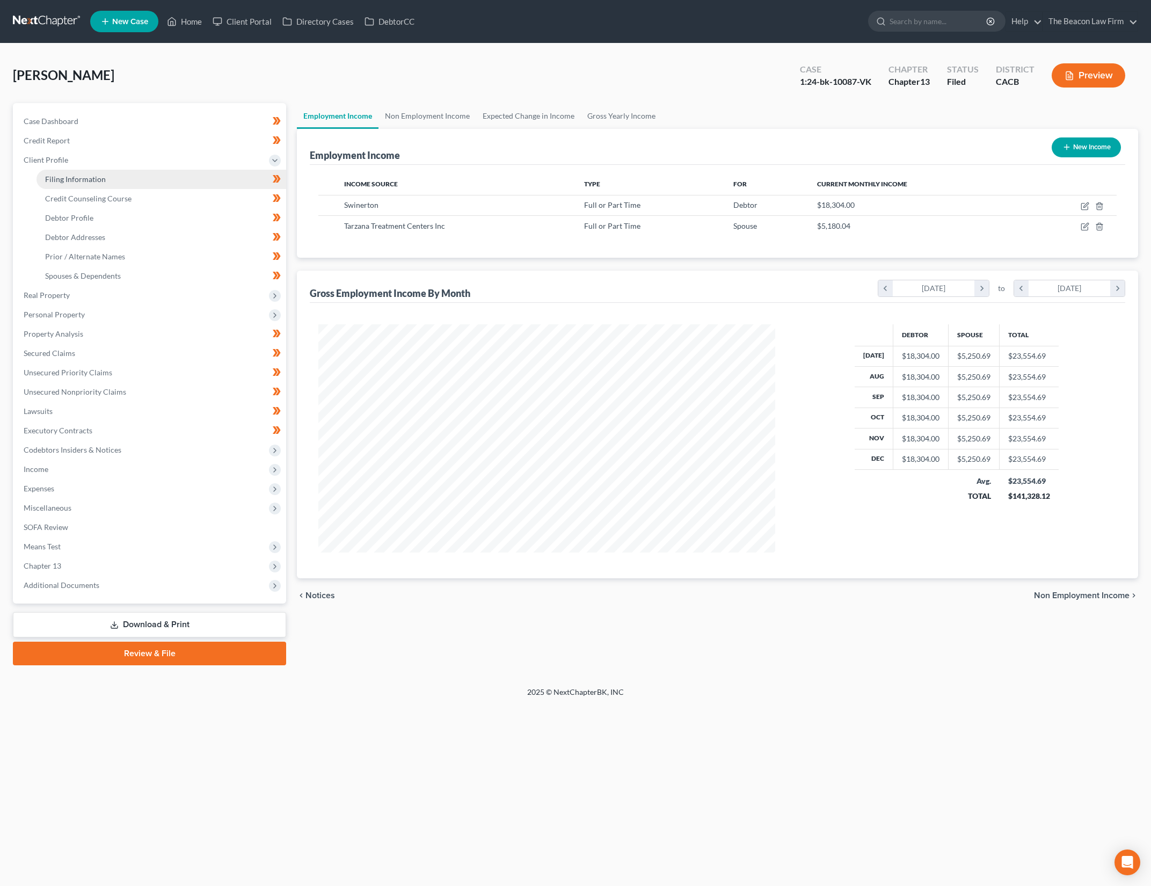
click at [200, 186] on link "Filing Information" at bounding box center [162, 179] width 250 height 19
select select "1"
select select "0"
select select "3"
select select "7"
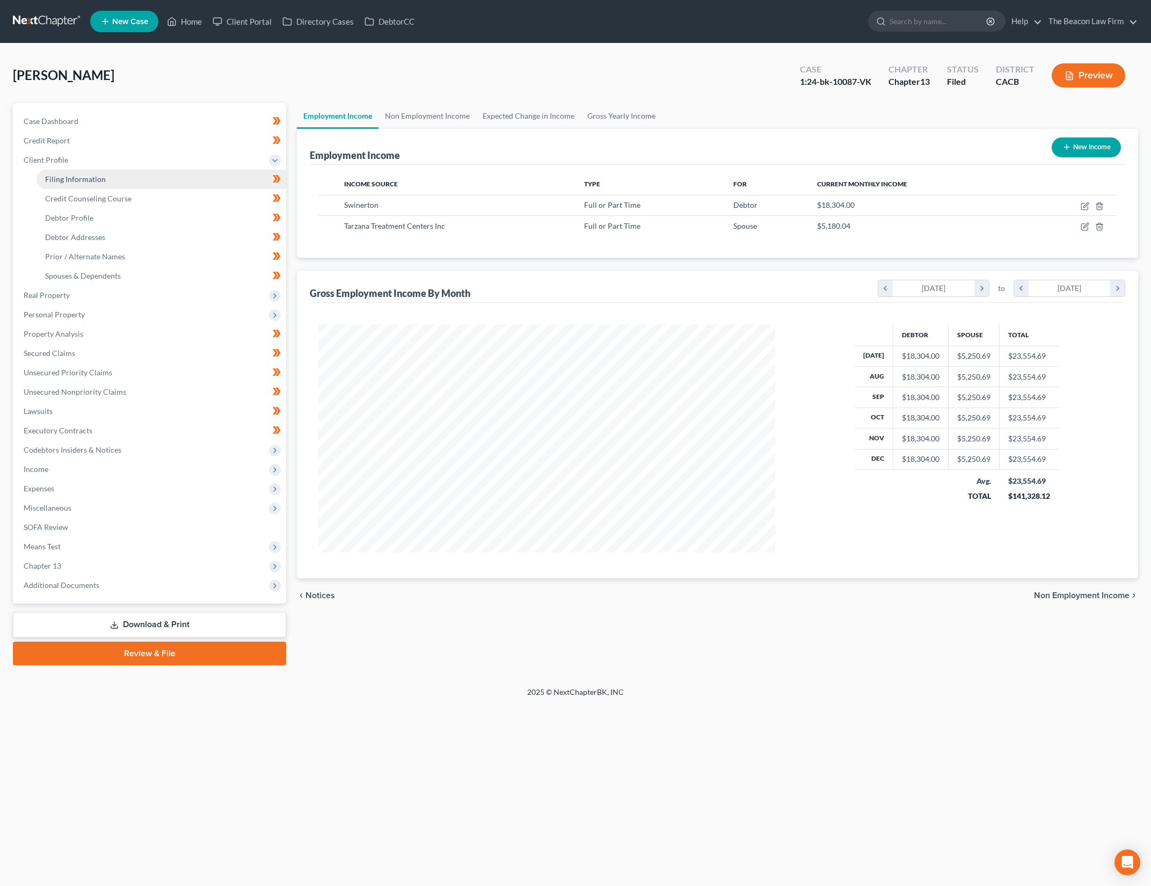
select select "15"
select select "3"
select select "4"
select select "1"
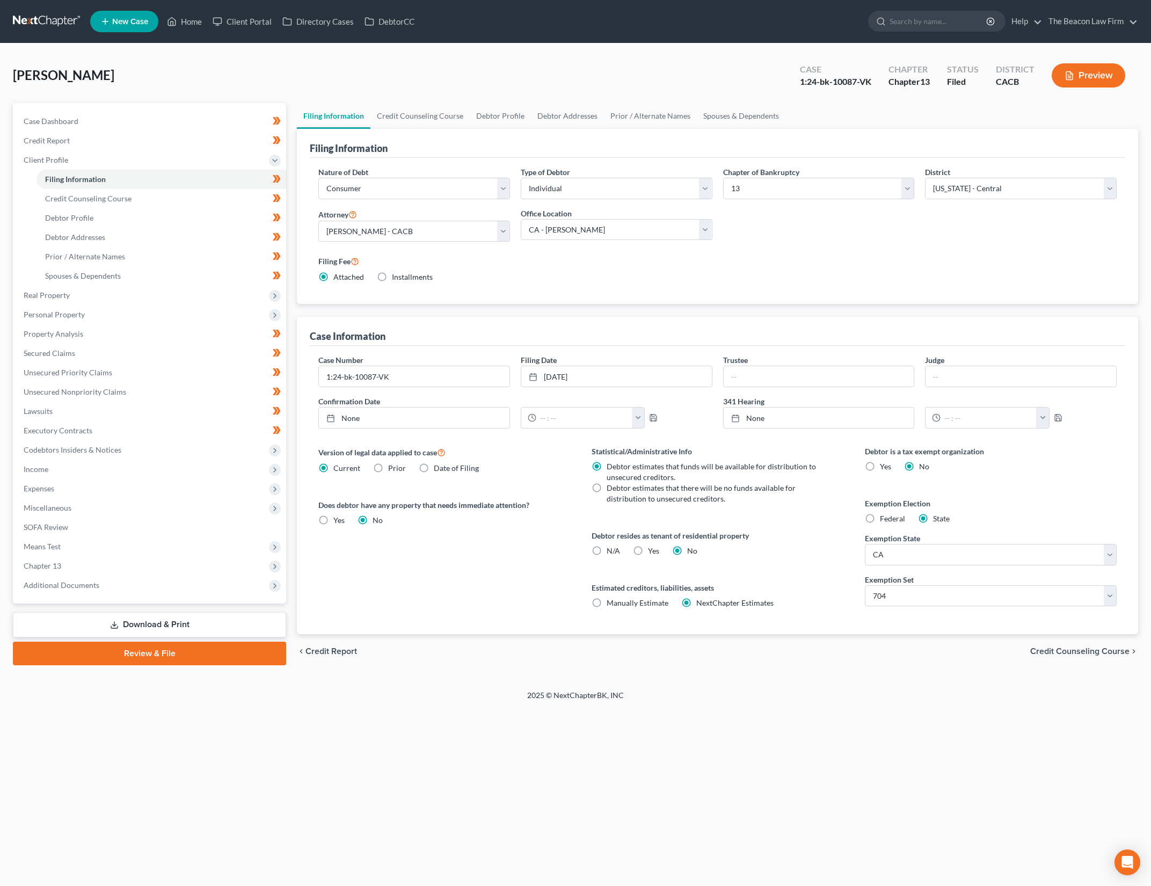
click at [347, 468] on span "Current" at bounding box center [346, 467] width 27 height 9
click at [345, 468] on input "Current" at bounding box center [341, 466] width 7 height 7
click at [170, 470] on span "Income" at bounding box center [150, 469] width 271 height 19
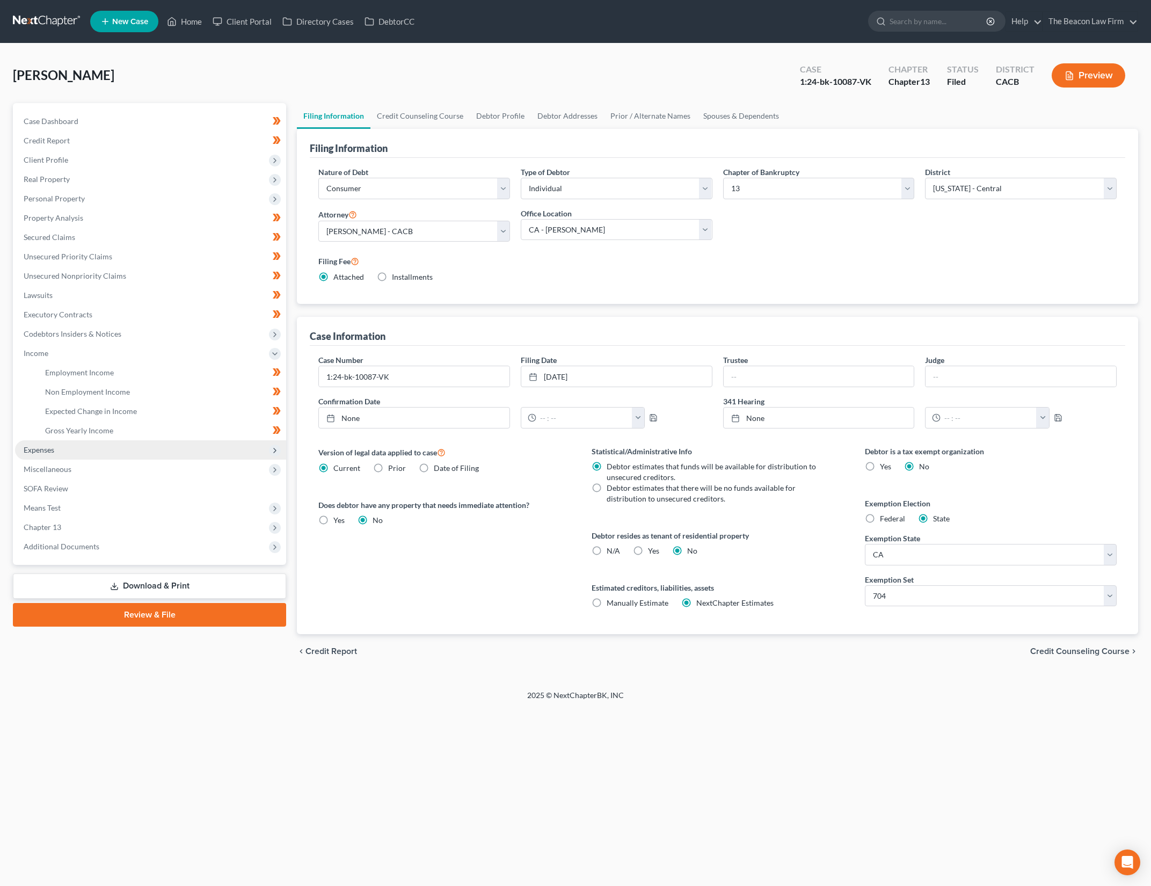
click at [167, 458] on span "Expenses" at bounding box center [150, 449] width 271 height 19
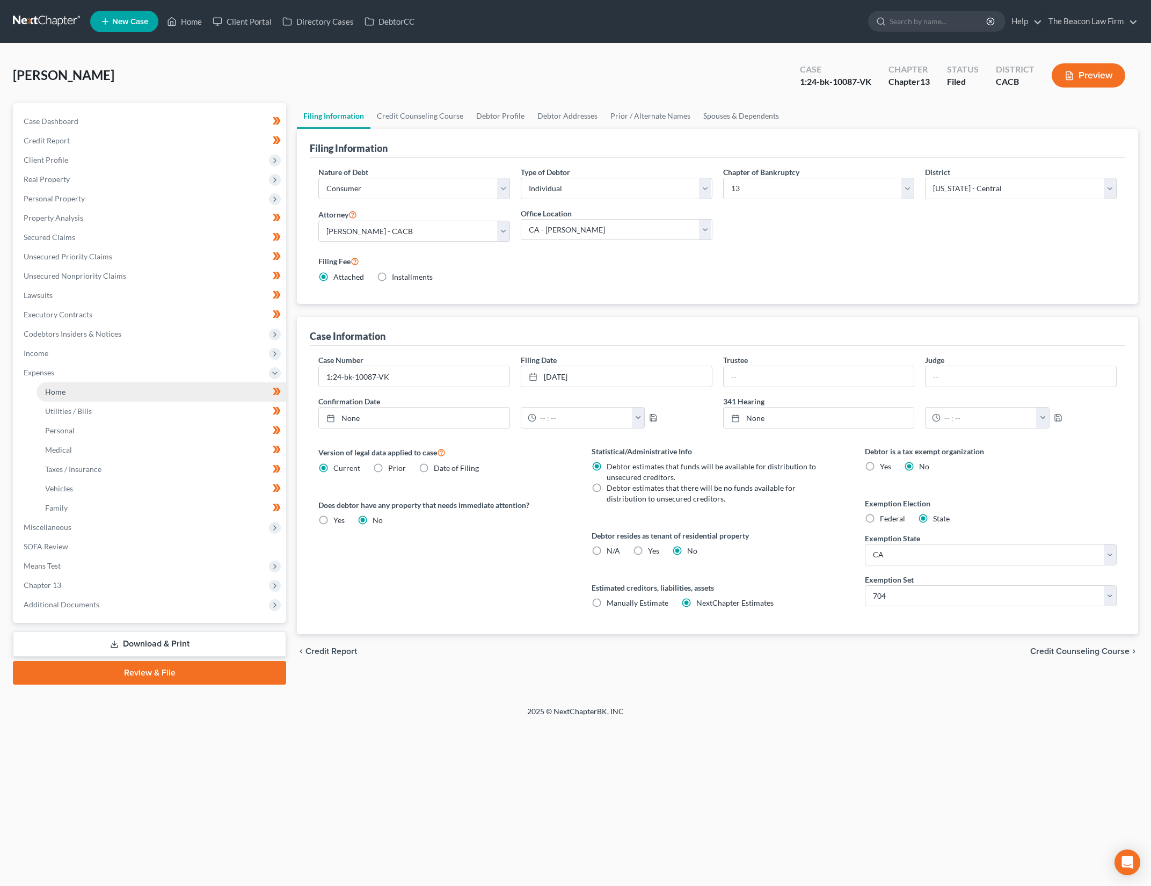
click at [197, 396] on link "Home" at bounding box center [162, 391] width 250 height 19
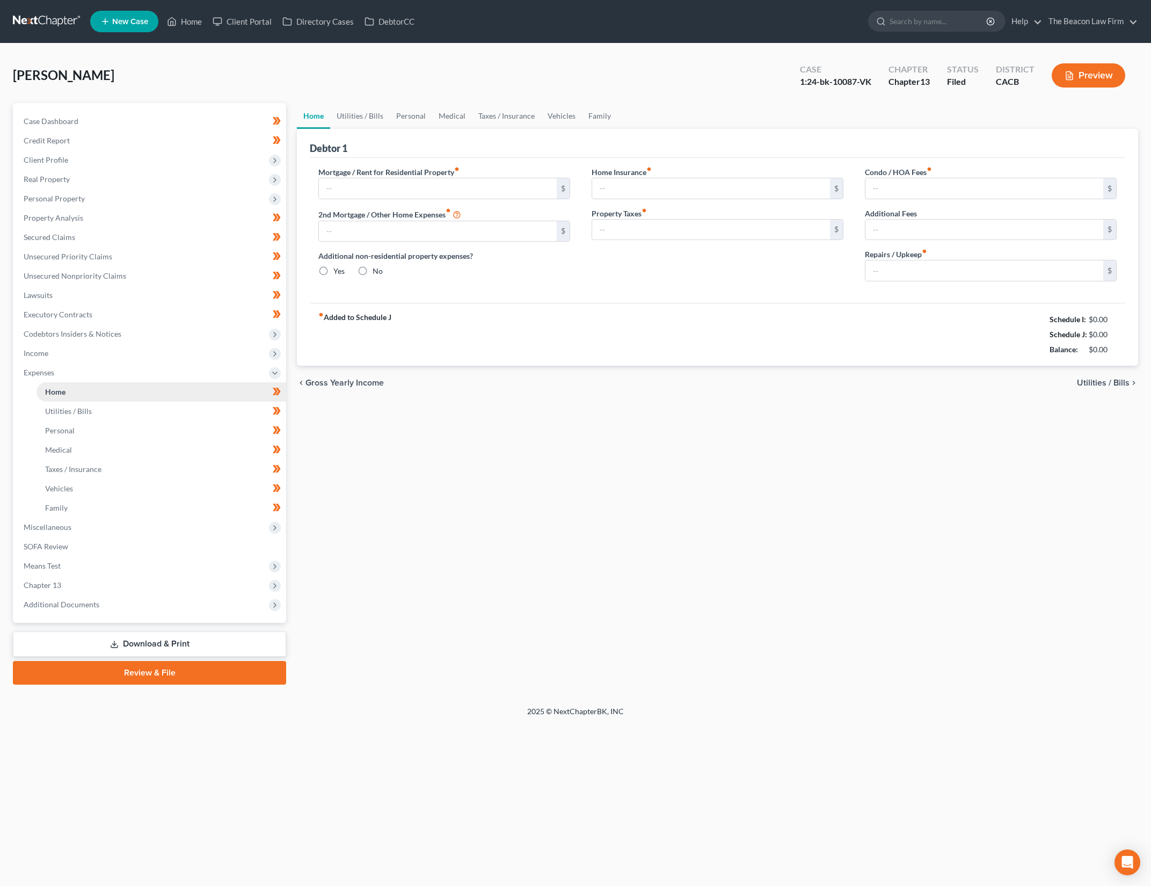
type input "1,154.09"
type input "0.00"
radio input "true"
type input "0.00"
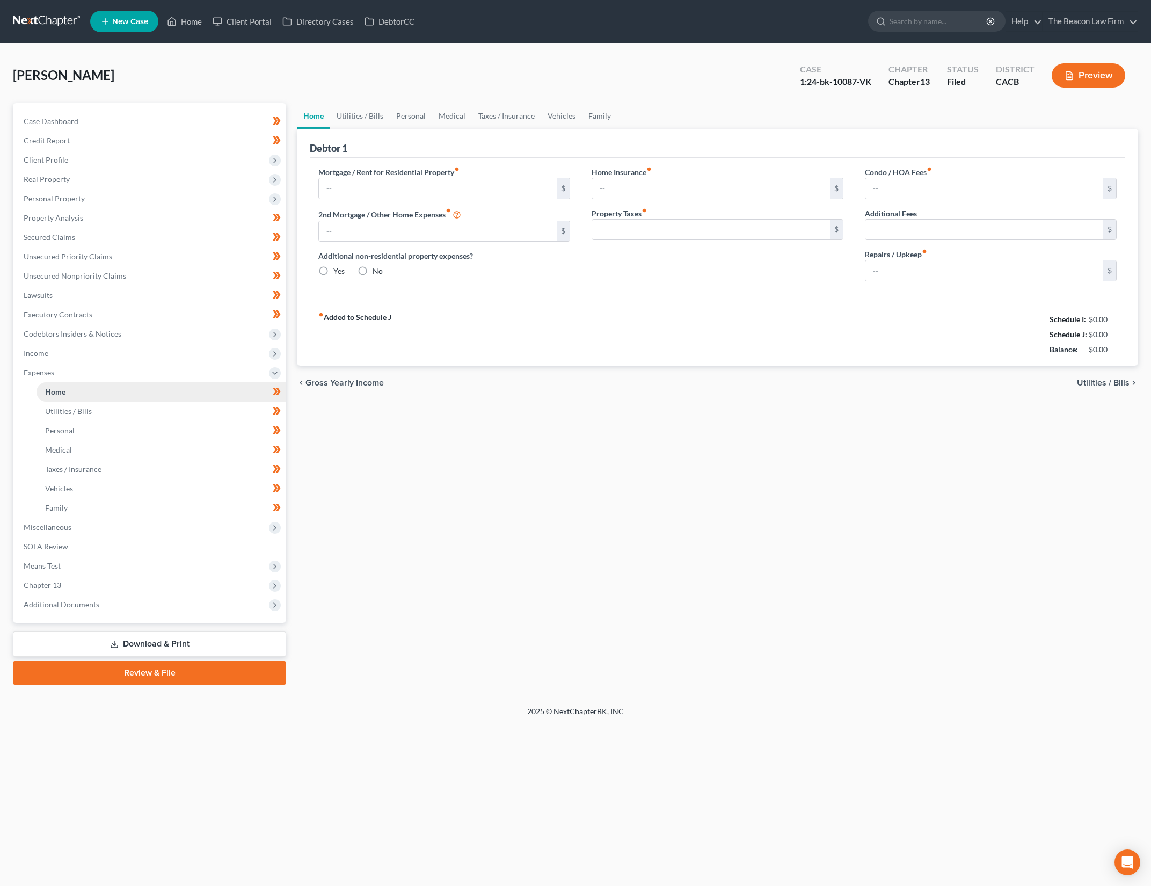
type input "350.00"
type input "0.00"
type input "125.00"
click at [110, 353] on span "Income" at bounding box center [150, 353] width 271 height 19
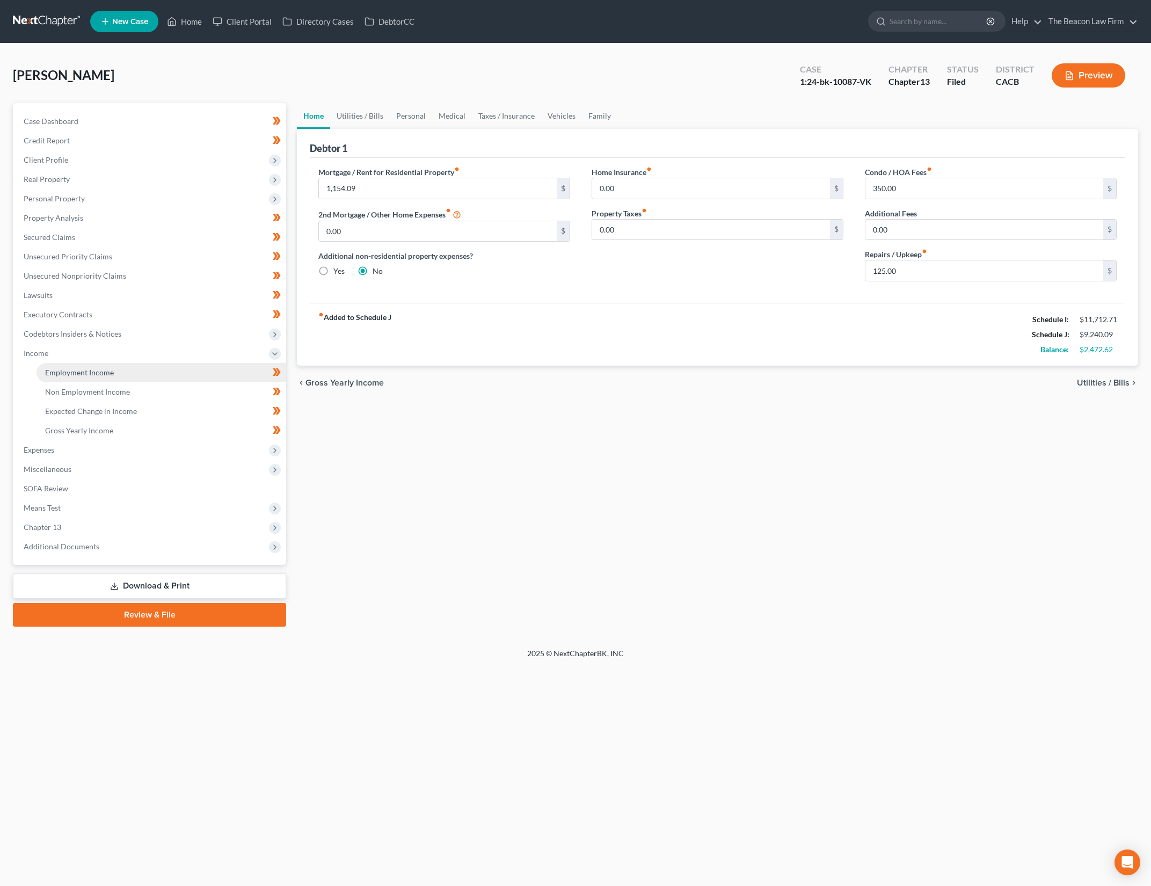
click at [141, 370] on link "Employment Income" at bounding box center [162, 372] width 250 height 19
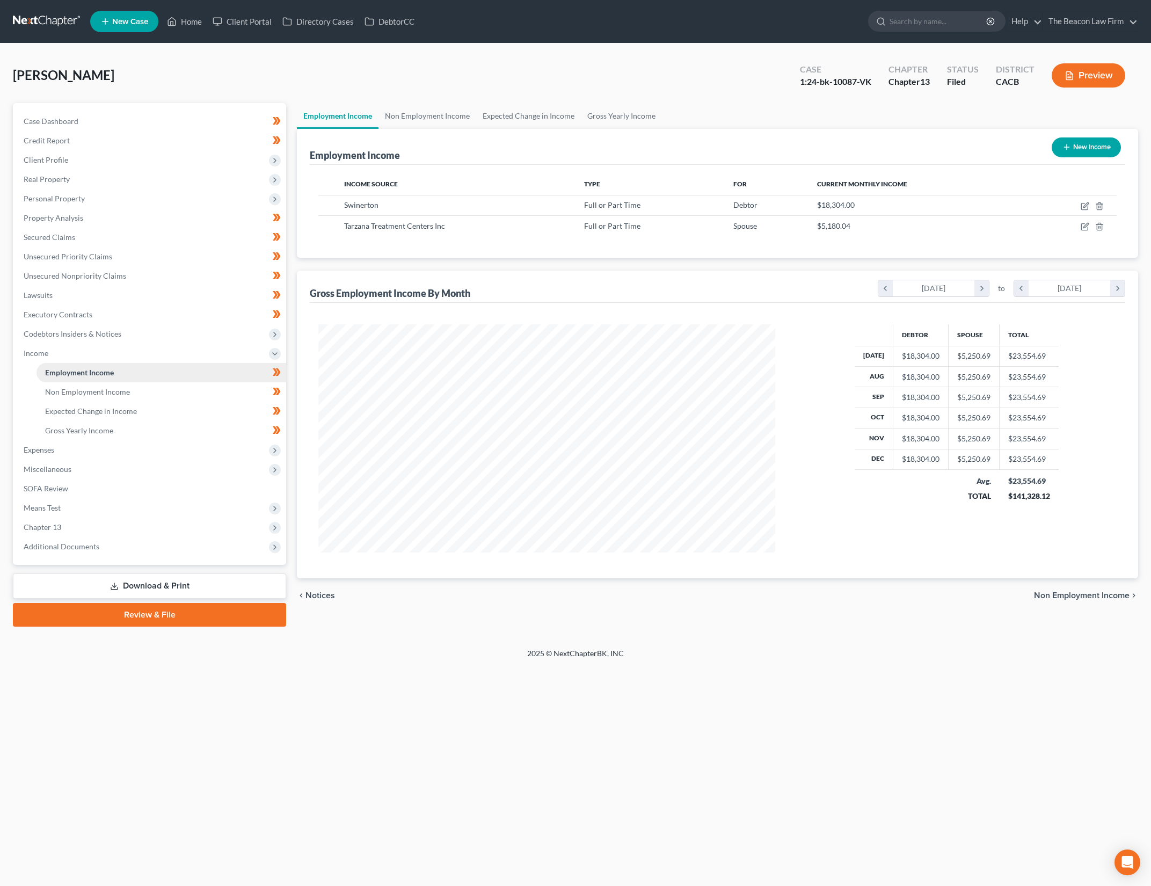
scroll to position [228, 478]
click at [1082, 206] on icon "button" at bounding box center [1084, 206] width 6 height 6
select select "0"
select select "4"
select select "2"
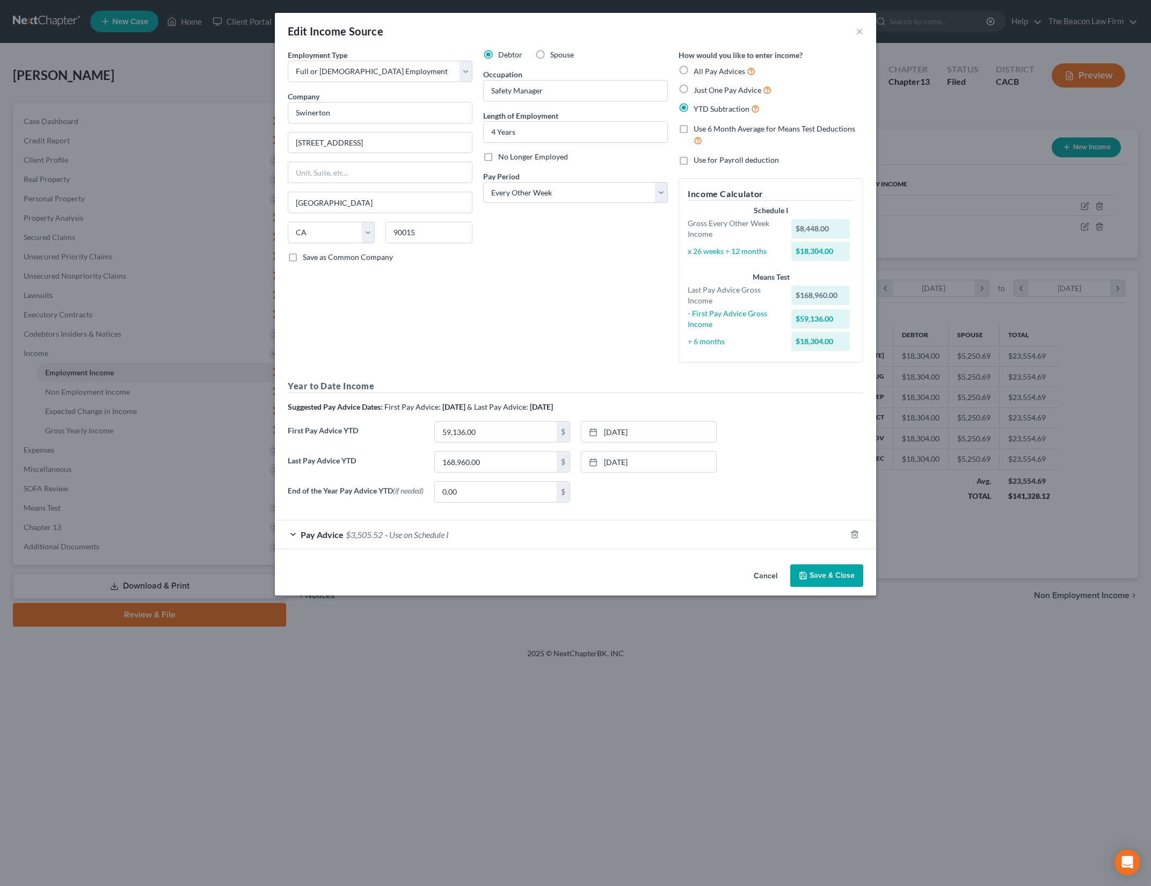
click at [831, 574] on button "Save & Close" at bounding box center [826, 575] width 73 height 23
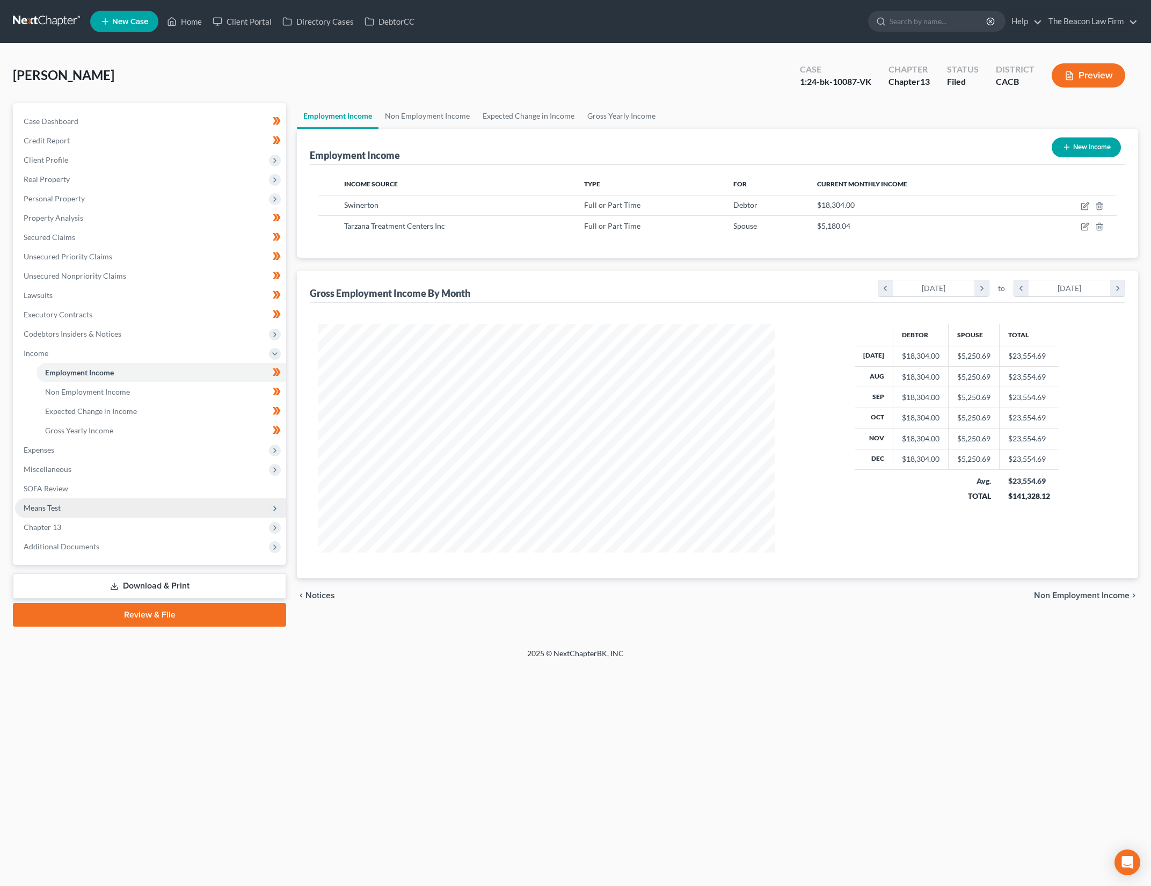
click at [125, 509] on span "Means Test" at bounding box center [150, 507] width 271 height 19
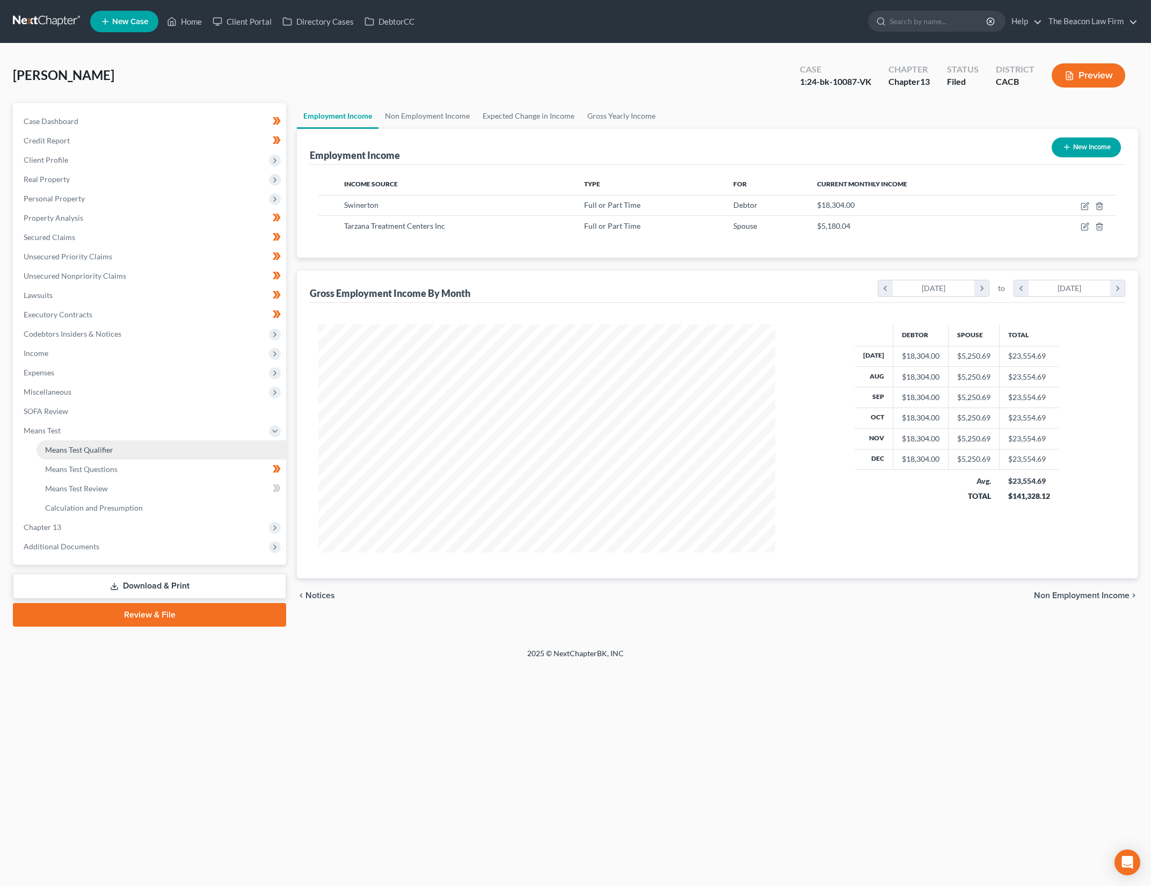
click at [156, 443] on link "Means Test Qualifier" at bounding box center [162, 449] width 250 height 19
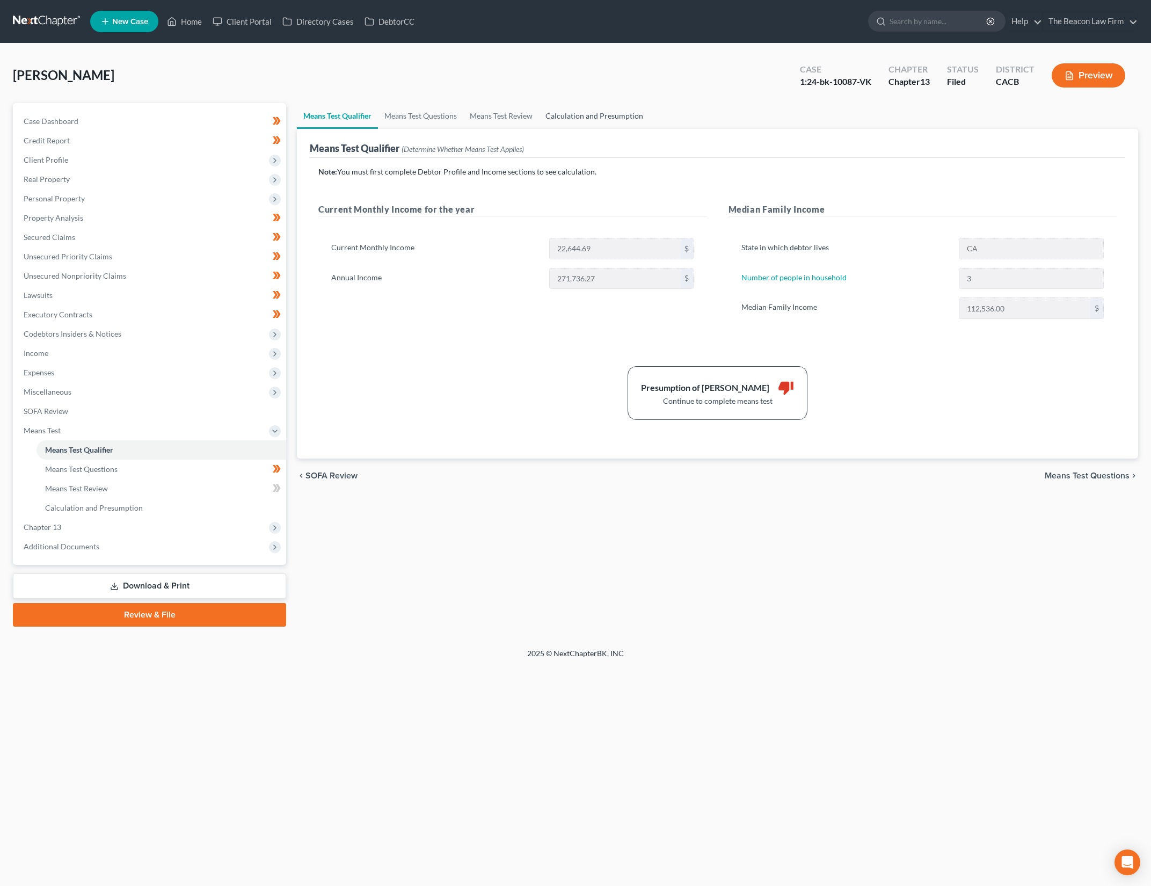
click at [582, 117] on link "Calculation and Presumption" at bounding box center [594, 116] width 111 height 26
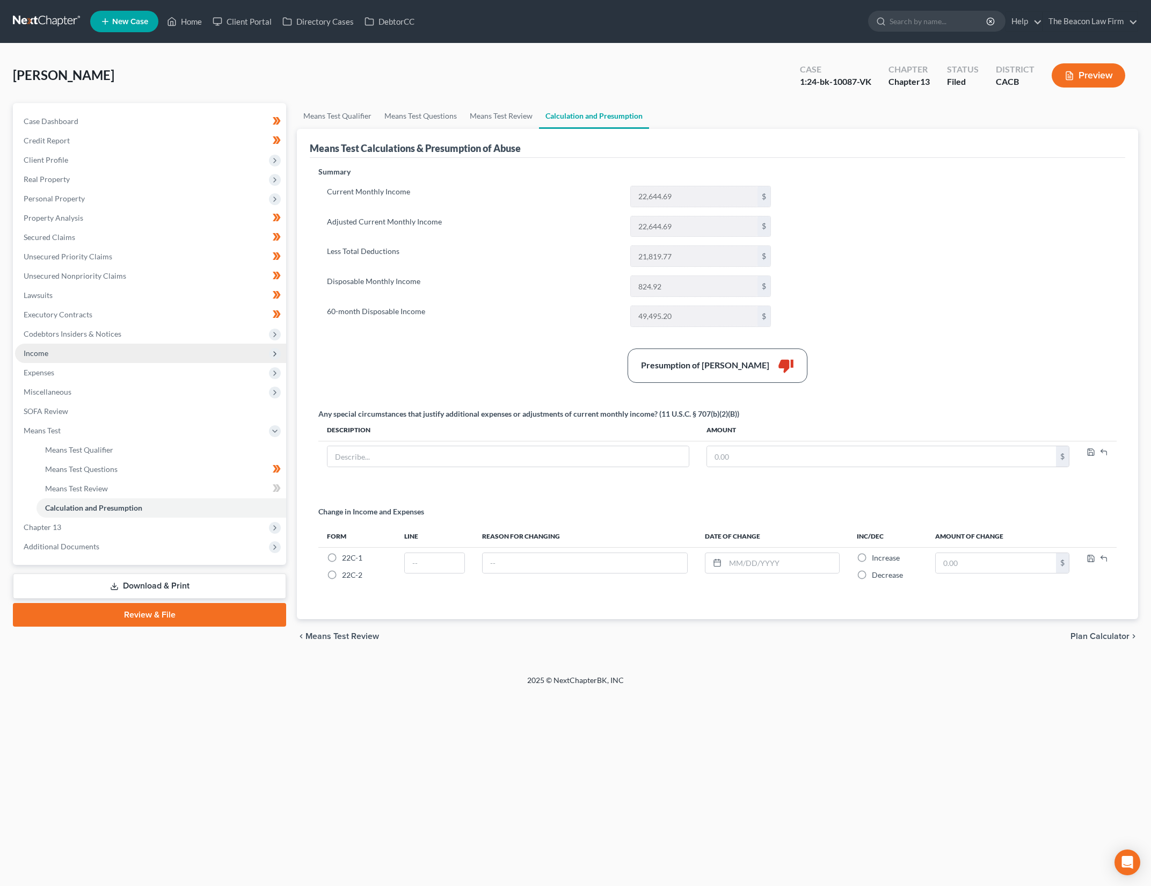
click at [112, 349] on span "Income" at bounding box center [150, 353] width 271 height 19
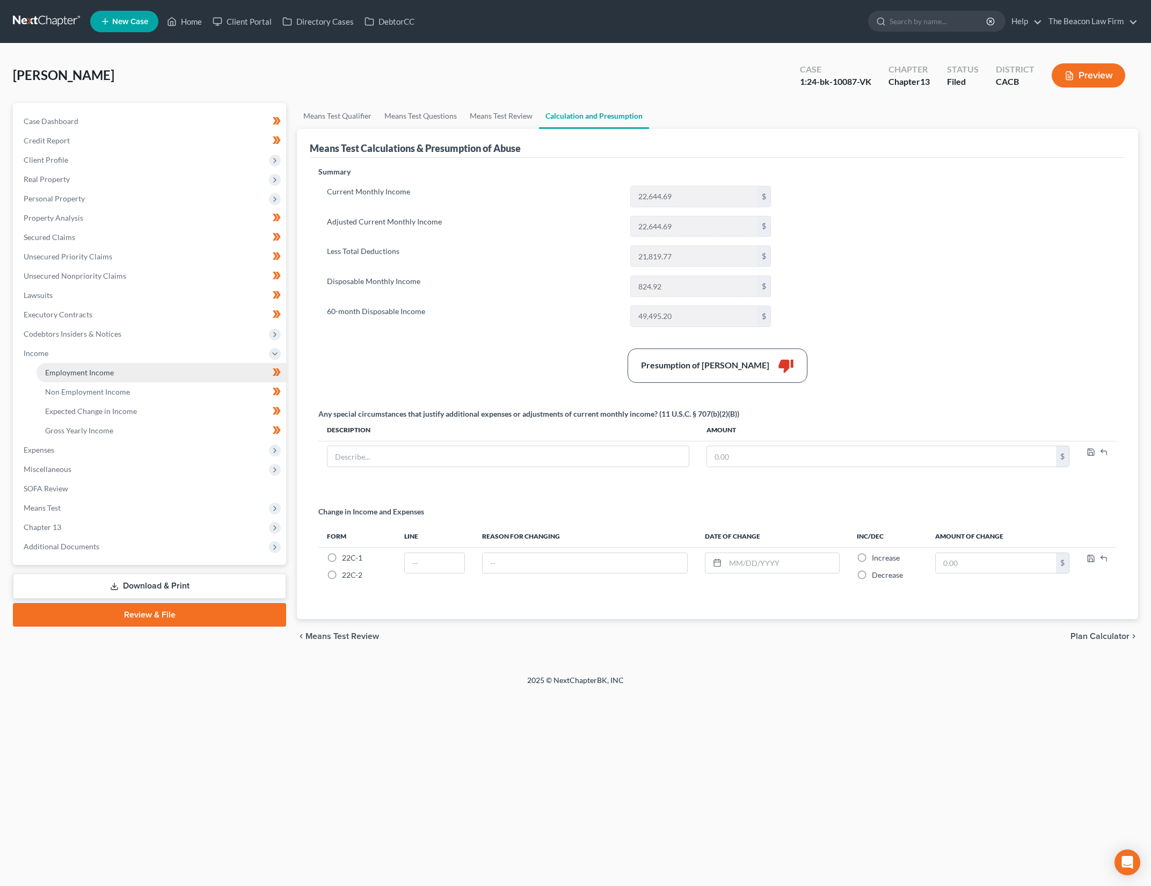
click at [115, 367] on link "Employment Income" at bounding box center [162, 372] width 250 height 19
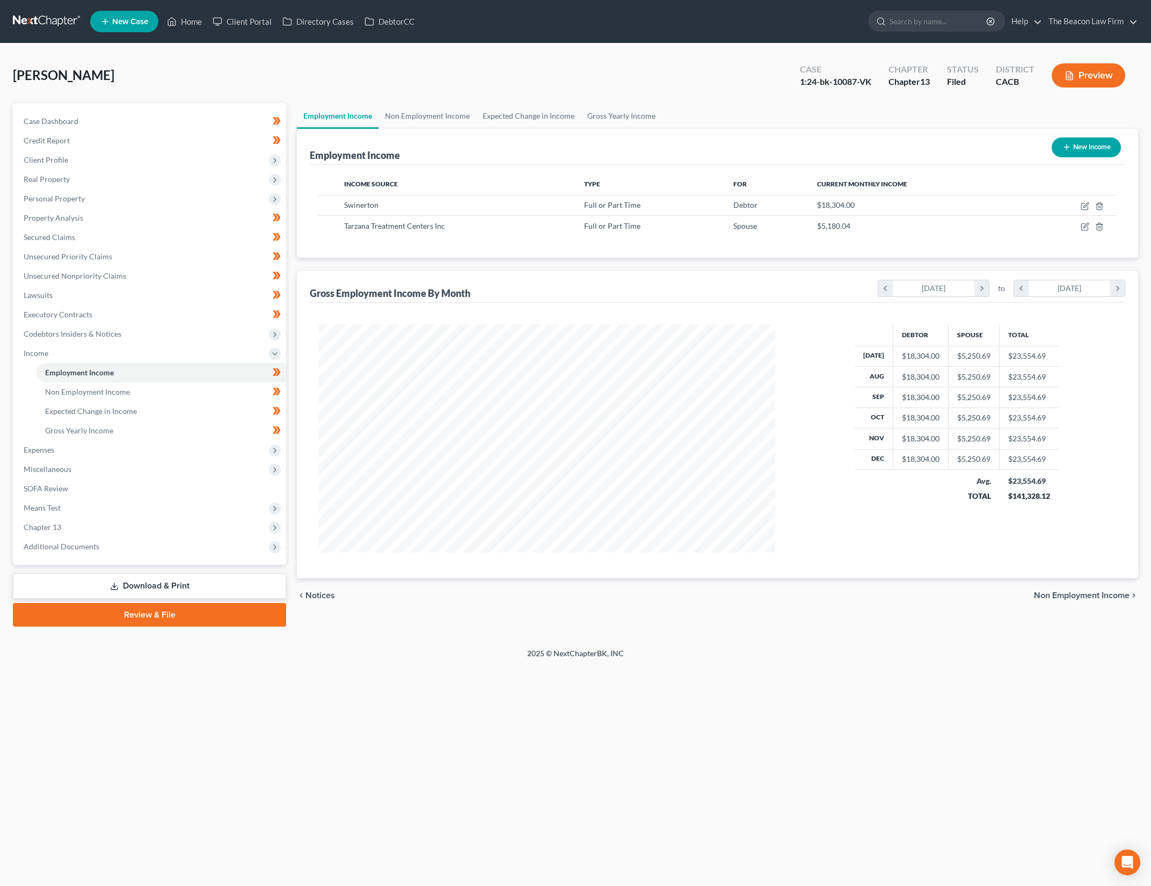
scroll to position [228, 478]
click at [1087, 205] on icon "button" at bounding box center [1085, 206] width 9 height 9
select select "0"
select select "4"
select select "2"
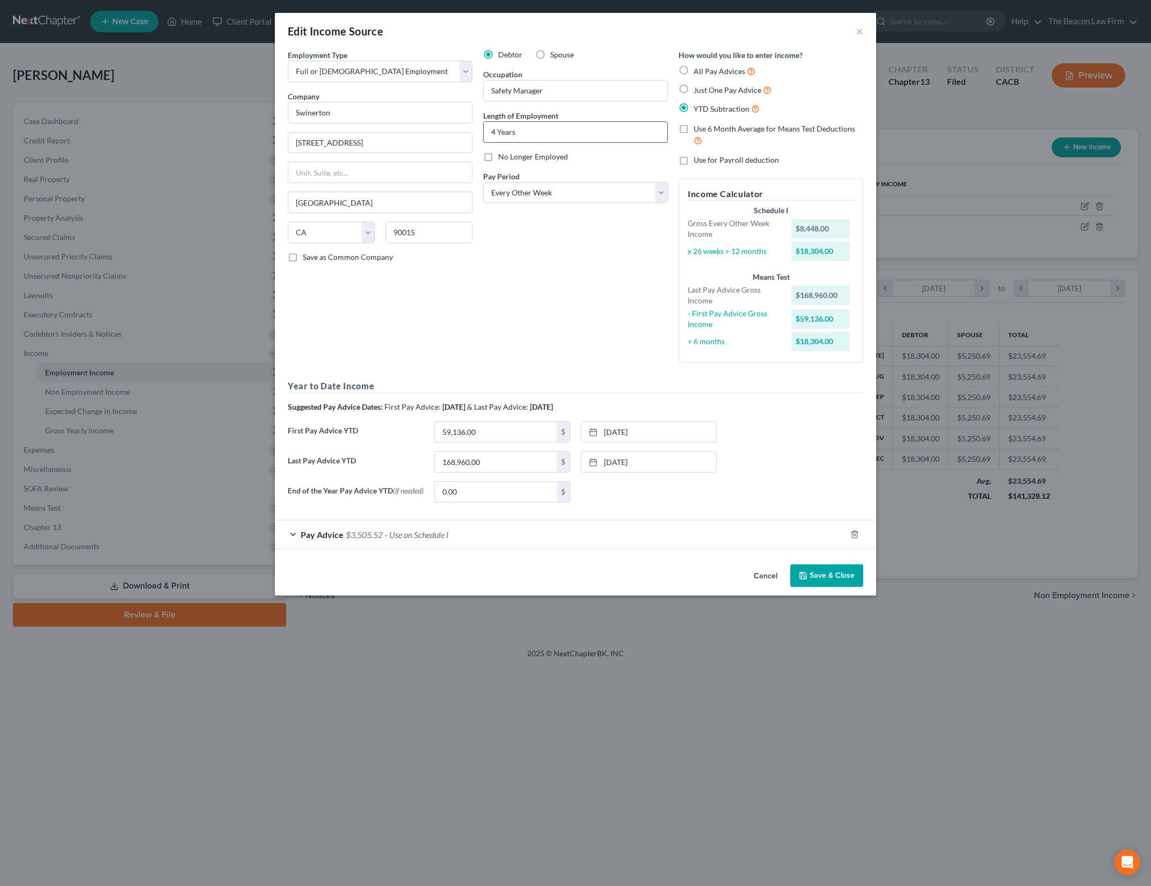
drag, startPoint x: 833, startPoint y: 580, endPoint x: 587, endPoint y: 133, distance: 510.1
click at [725, 287] on div "Edit Income Source × Employment Type * Select Full or [DEMOGRAPHIC_DATA] Employ…" at bounding box center [575, 304] width 601 height 583
click at [496, 127] on input "4 Years" at bounding box center [576, 132] width 184 height 20
click at [654, 296] on div "Debtor Spouse Occupation Safety Manager Length of Employment 4 Years No Longer …" at bounding box center [575, 210] width 195 height 322
click at [845, 577] on button "Save & Close" at bounding box center [826, 575] width 73 height 23
